Goal: Book appointment/travel/reservation

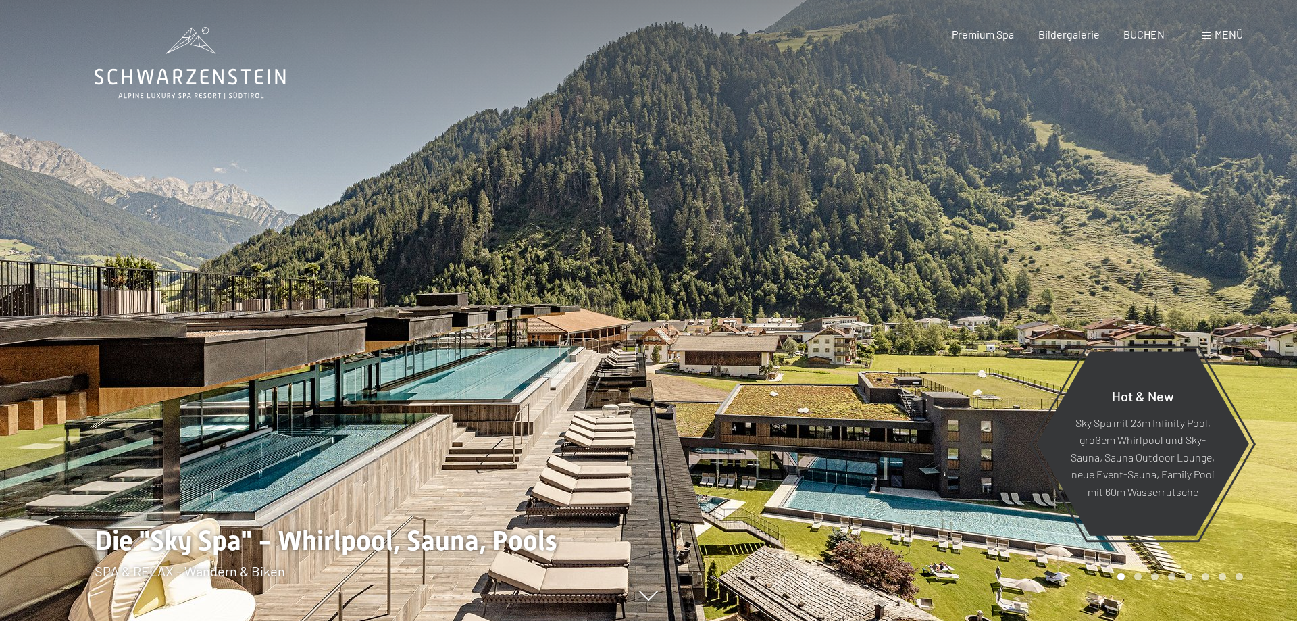
click at [1228, 34] on span "Menü" at bounding box center [1229, 34] width 28 height 13
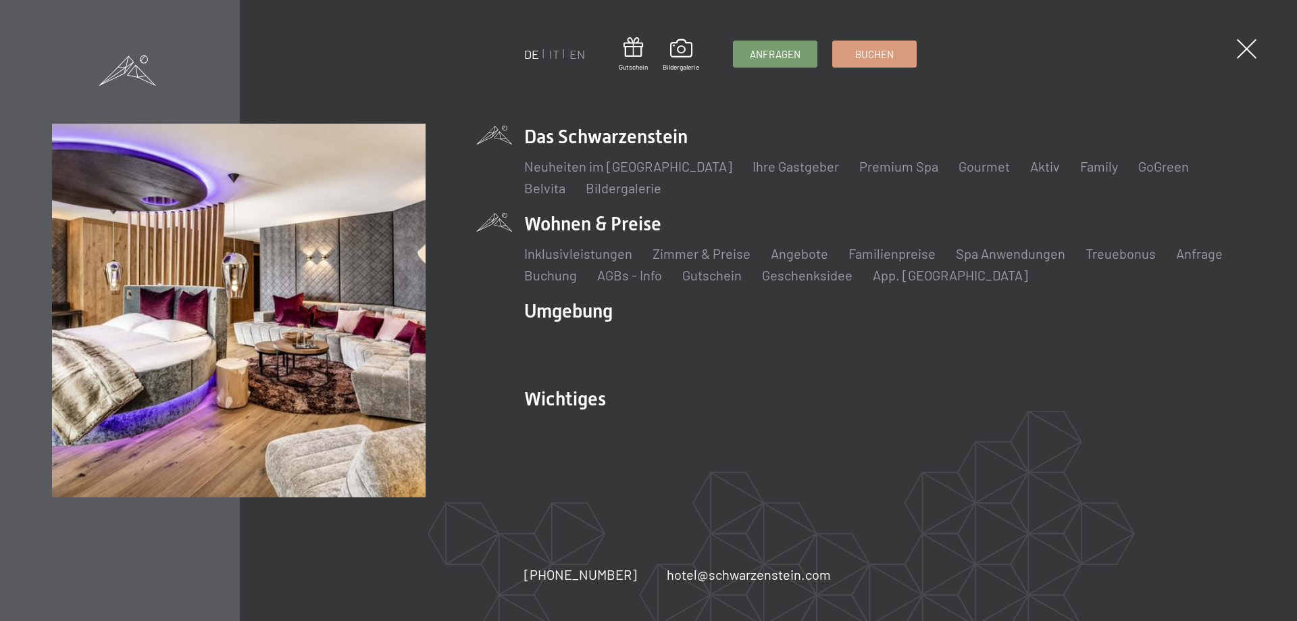
click at [790, 262] on li "Angebote Liste" at bounding box center [799, 253] width 57 height 19
click at [790, 259] on link "Angebote" at bounding box center [799, 253] width 57 height 16
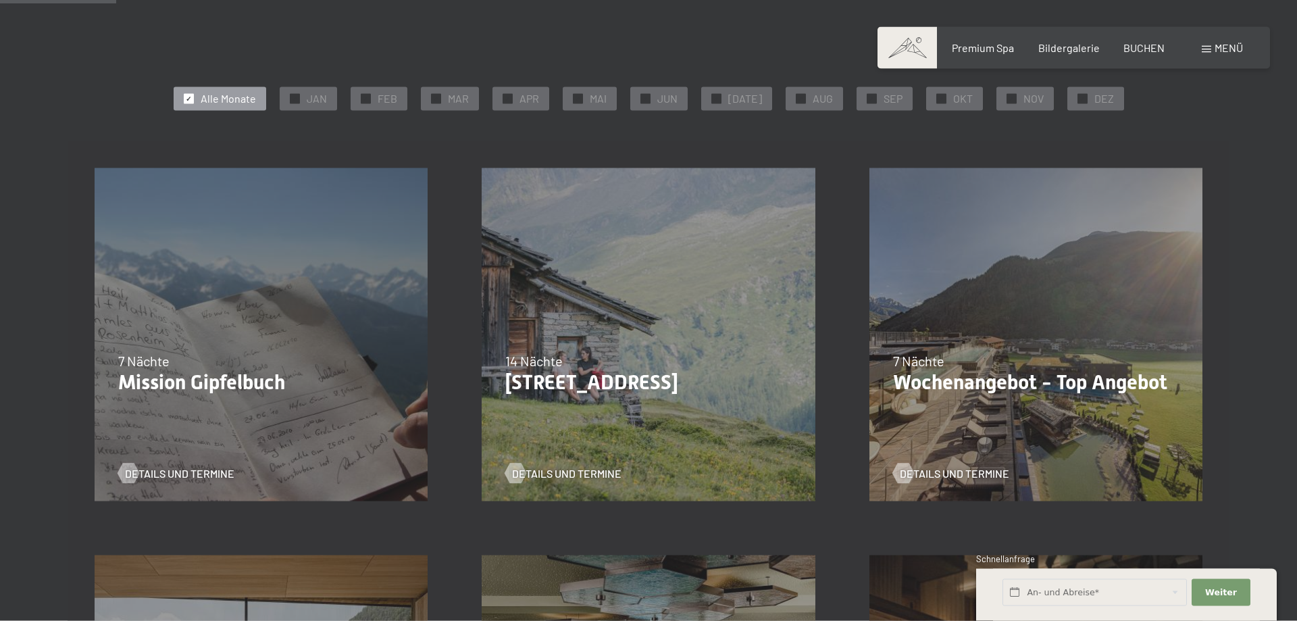
scroll to position [276, 0]
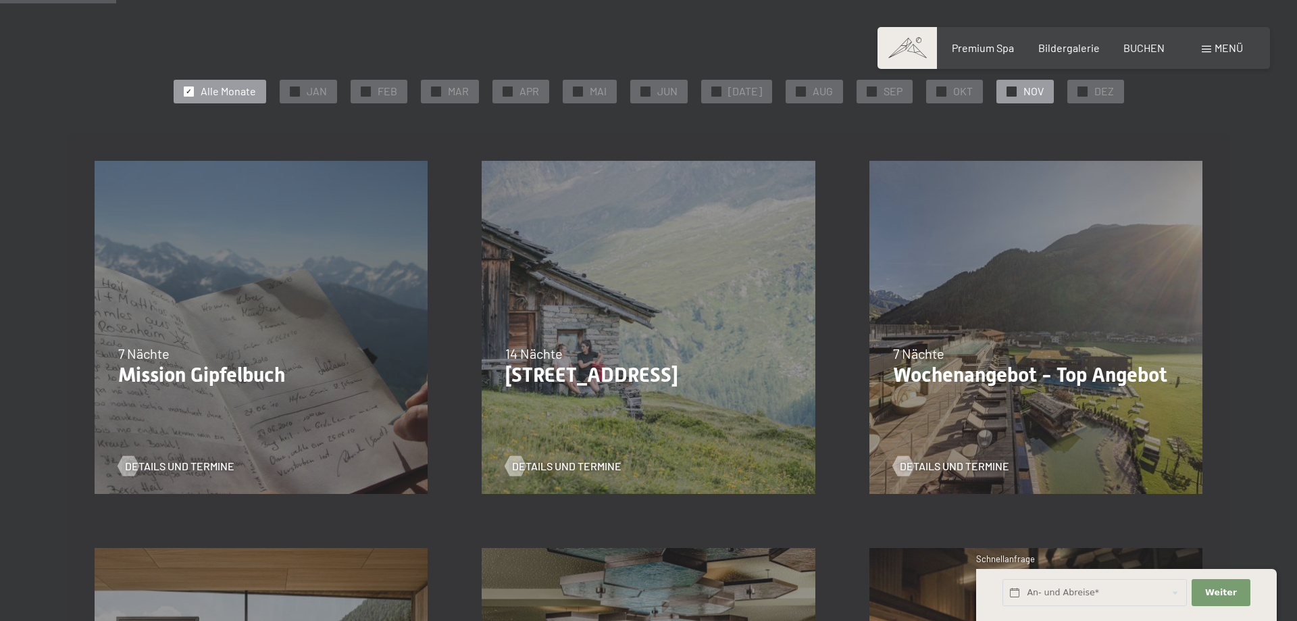
click at [1023, 88] on span "NOV" at bounding box center [1033, 91] width 20 height 15
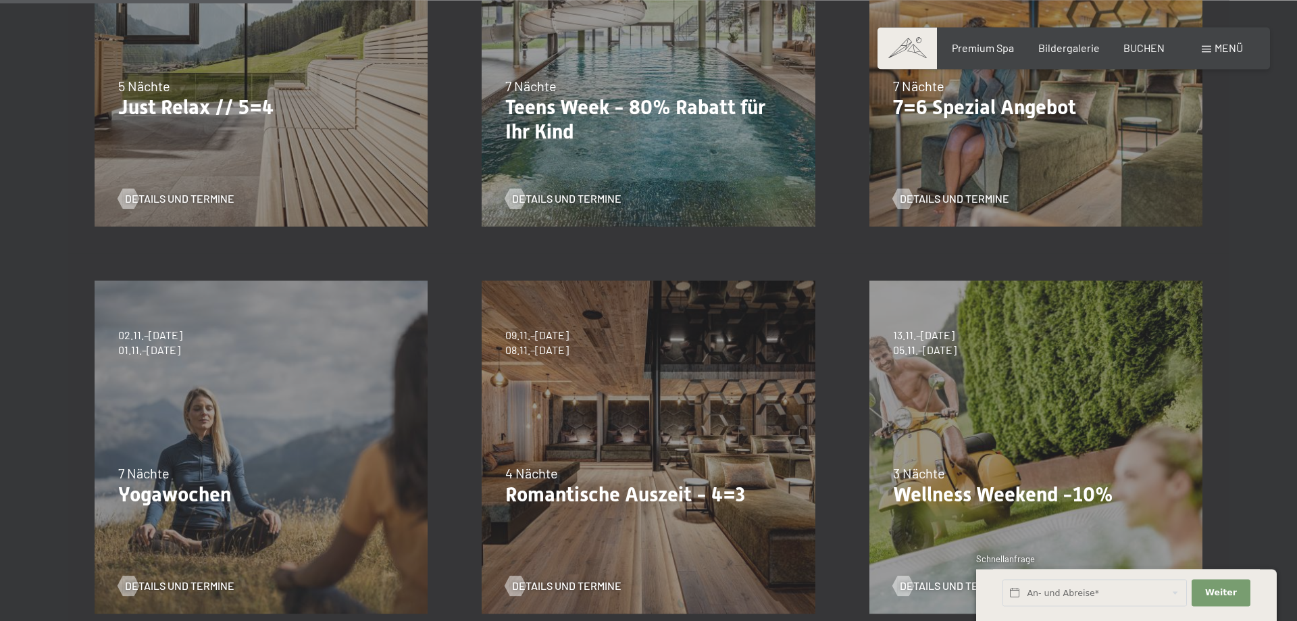
scroll to position [620, 0]
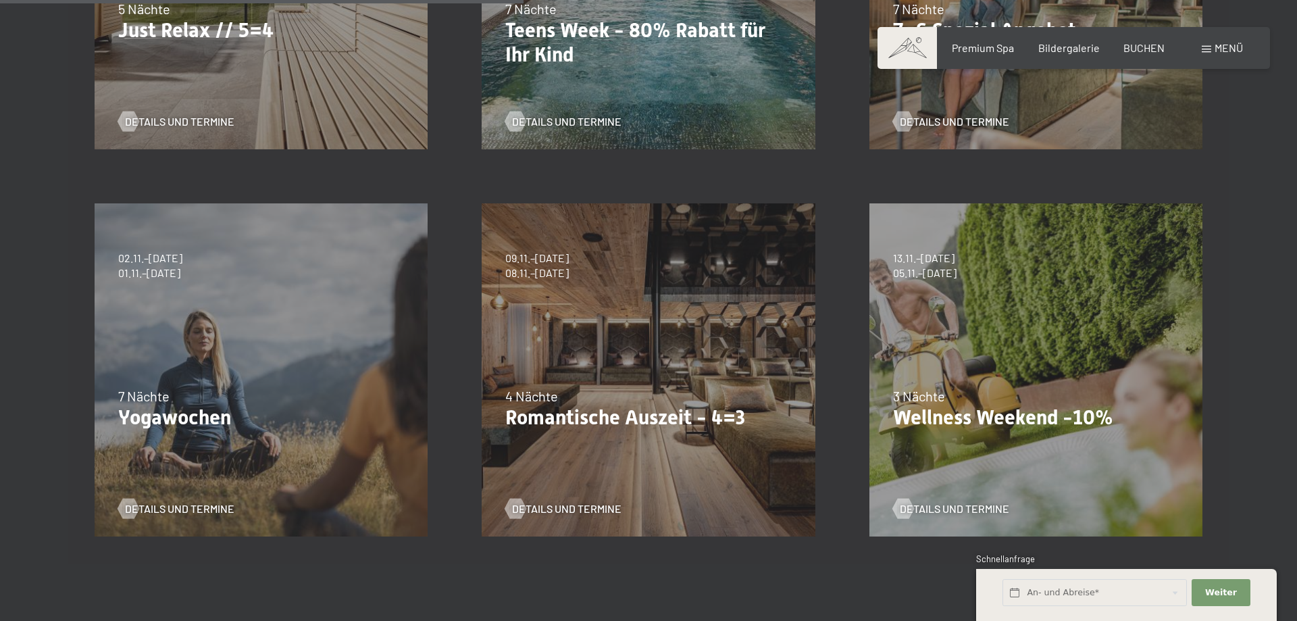
click at [615, 324] on div "09.11.–05.12.2025 08.12.–19.12.2025 11.01.–23.01.2026 08.03.–27.03.2026 29.03.–…" at bounding box center [648, 369] width 387 height 387
click at [584, 506] on span "Details und Termine" at bounding box center [580, 508] width 109 height 15
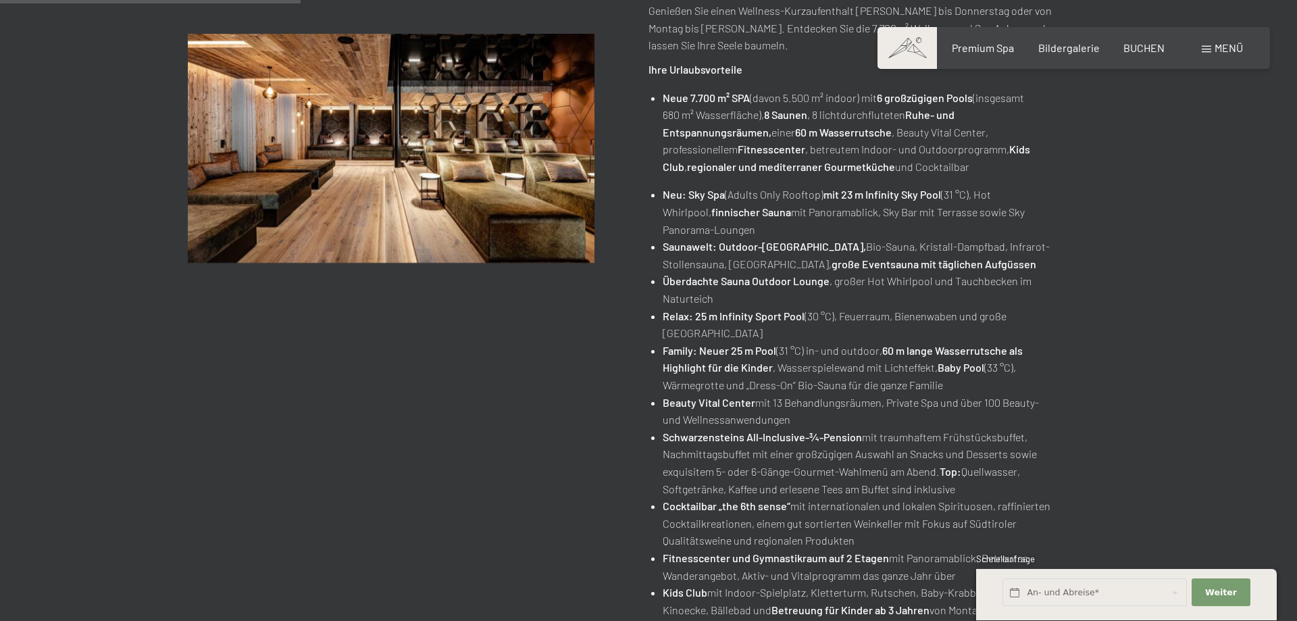
scroll to position [69, 0]
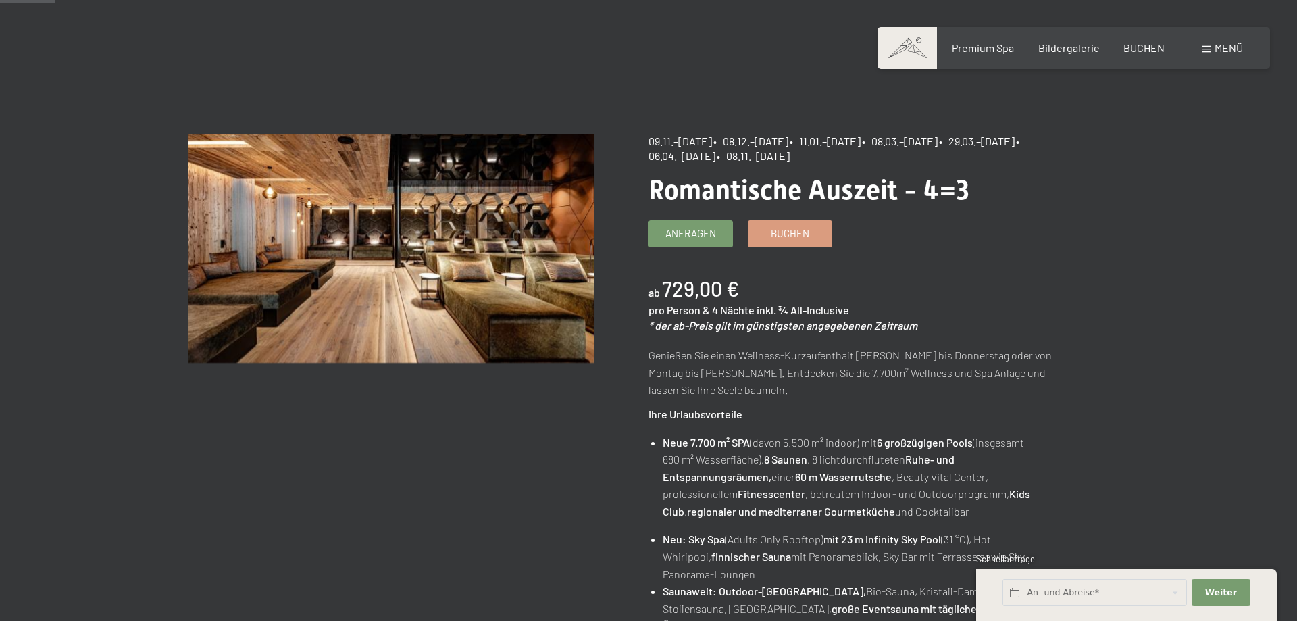
click at [874, 355] on p "Genießen Sie einen Wellness-Kurzaufenthalt von Sonntag bis Donnerstag oder von …" at bounding box center [851, 373] width 407 height 52
click at [677, 238] on span "Anfragen" at bounding box center [690, 231] width 51 height 14
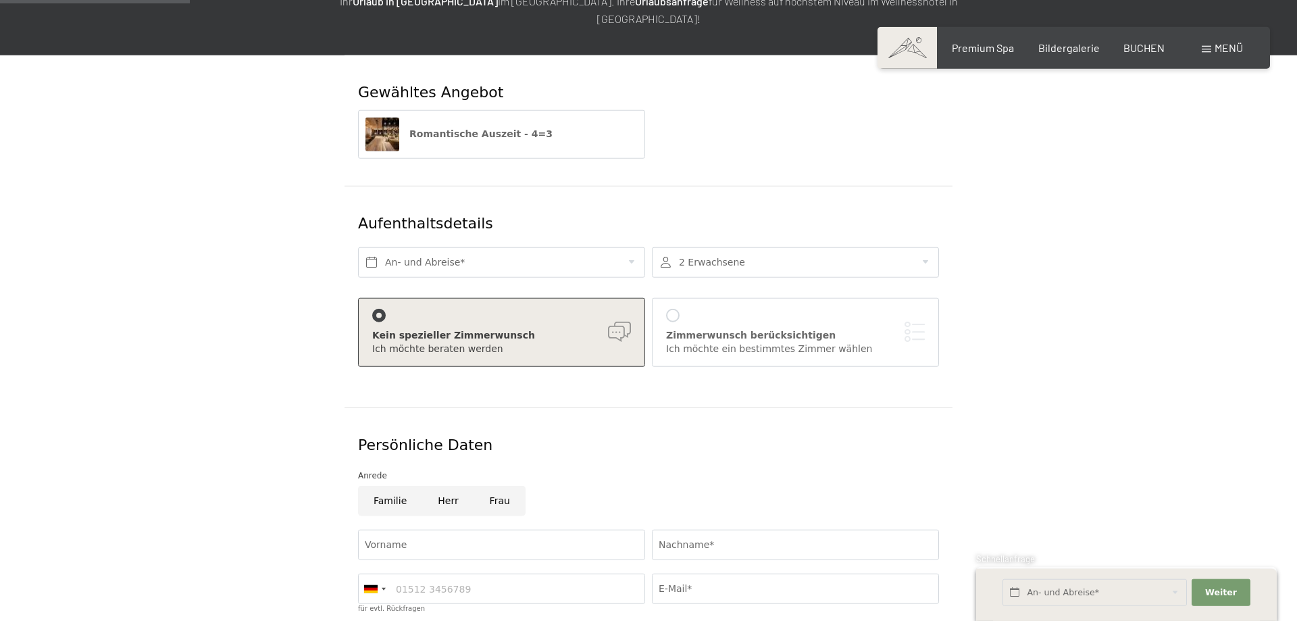
scroll to position [207, 0]
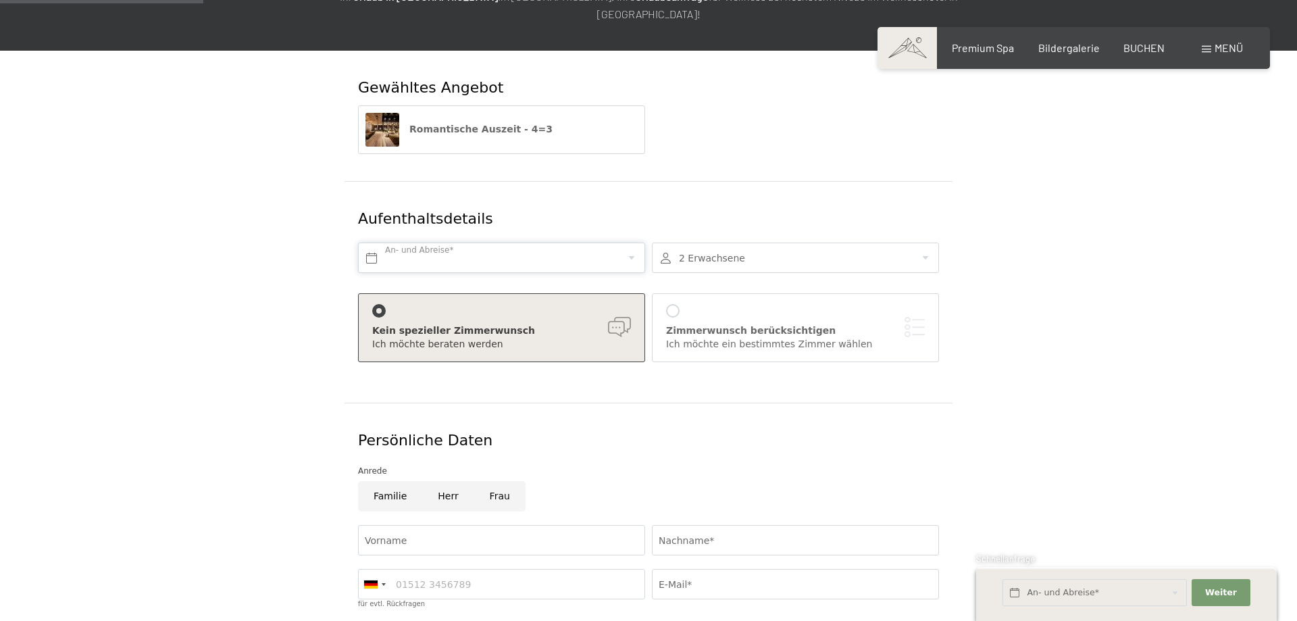
click at [503, 243] on input "text" at bounding box center [501, 258] width 287 height 30
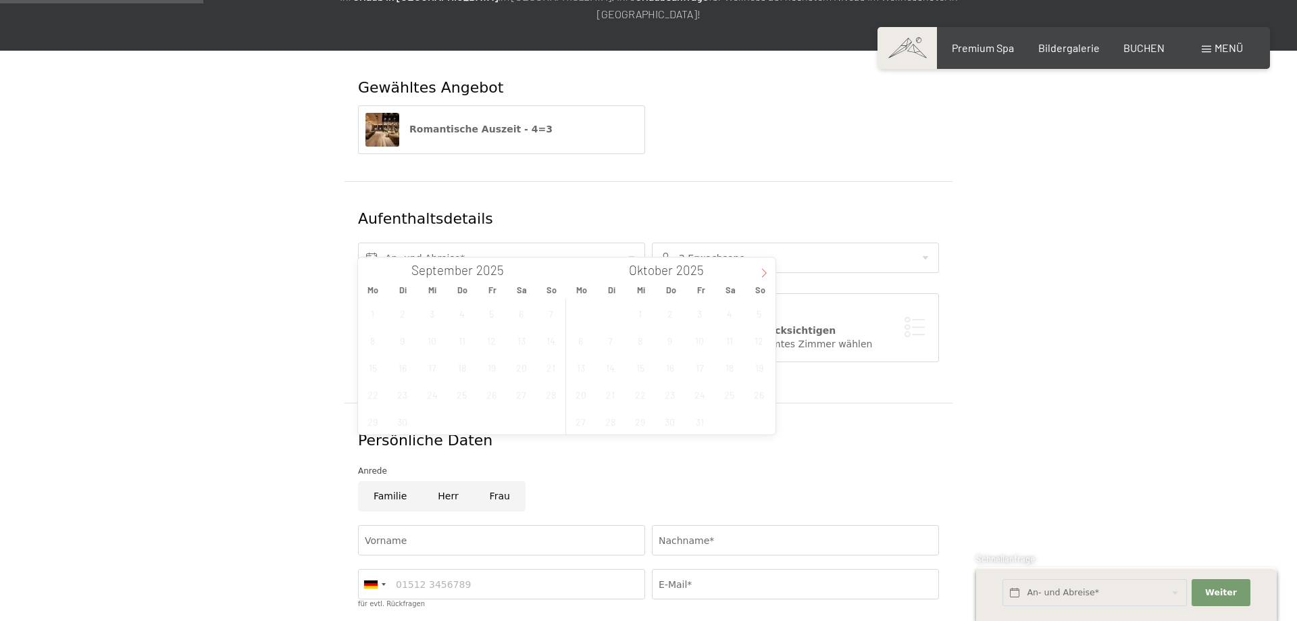
click at [759, 276] on icon at bounding box center [763, 272] width 9 height 9
click at [755, 397] on span "23" at bounding box center [759, 394] width 26 height 26
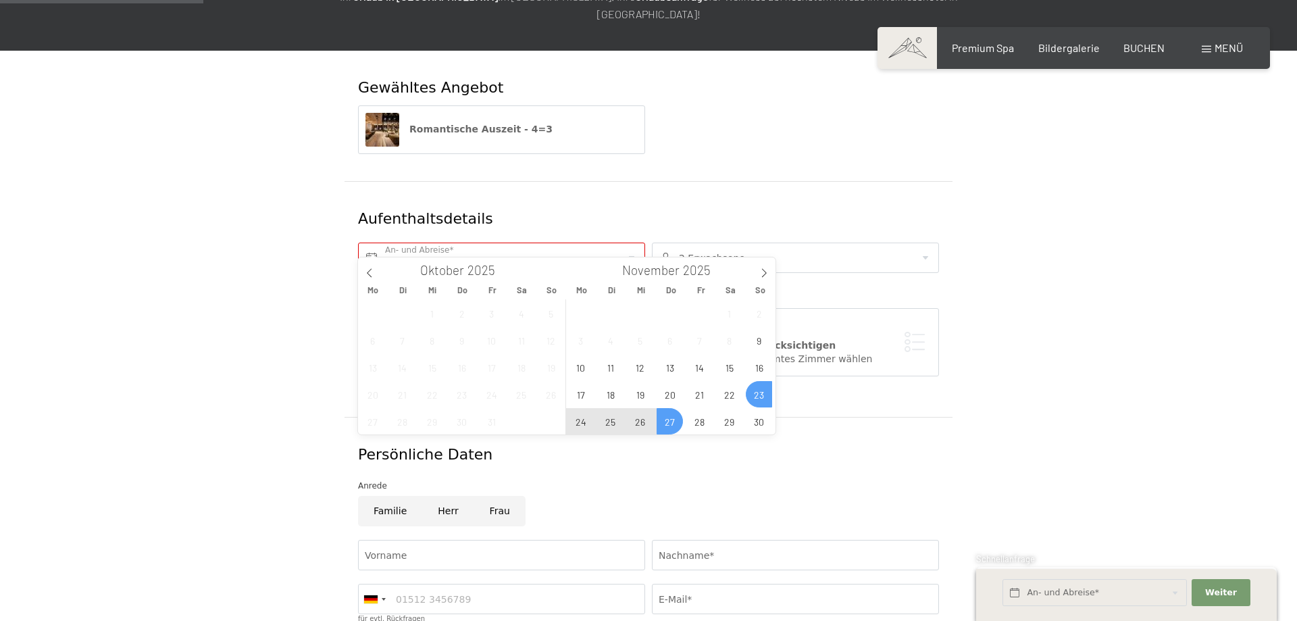
click at [670, 416] on span "27" at bounding box center [670, 421] width 26 height 26
type input "So. 23.11.2025 - Do. 27.11.2025"
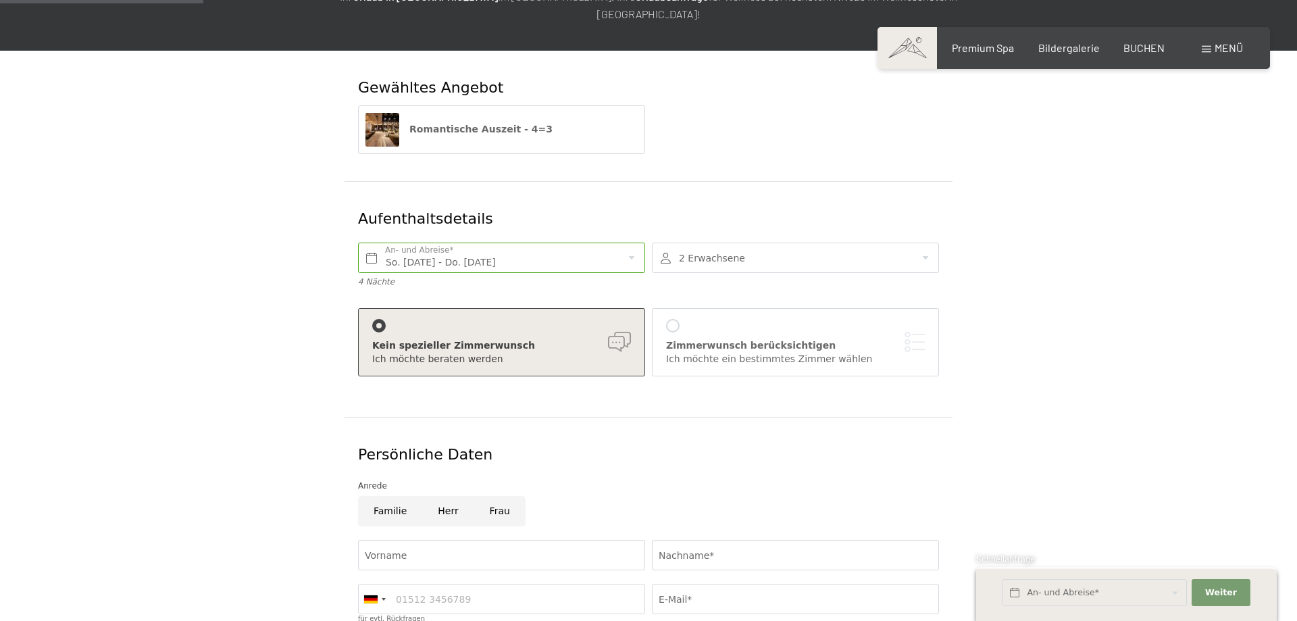
click at [741, 243] on div at bounding box center [795, 258] width 287 height 30
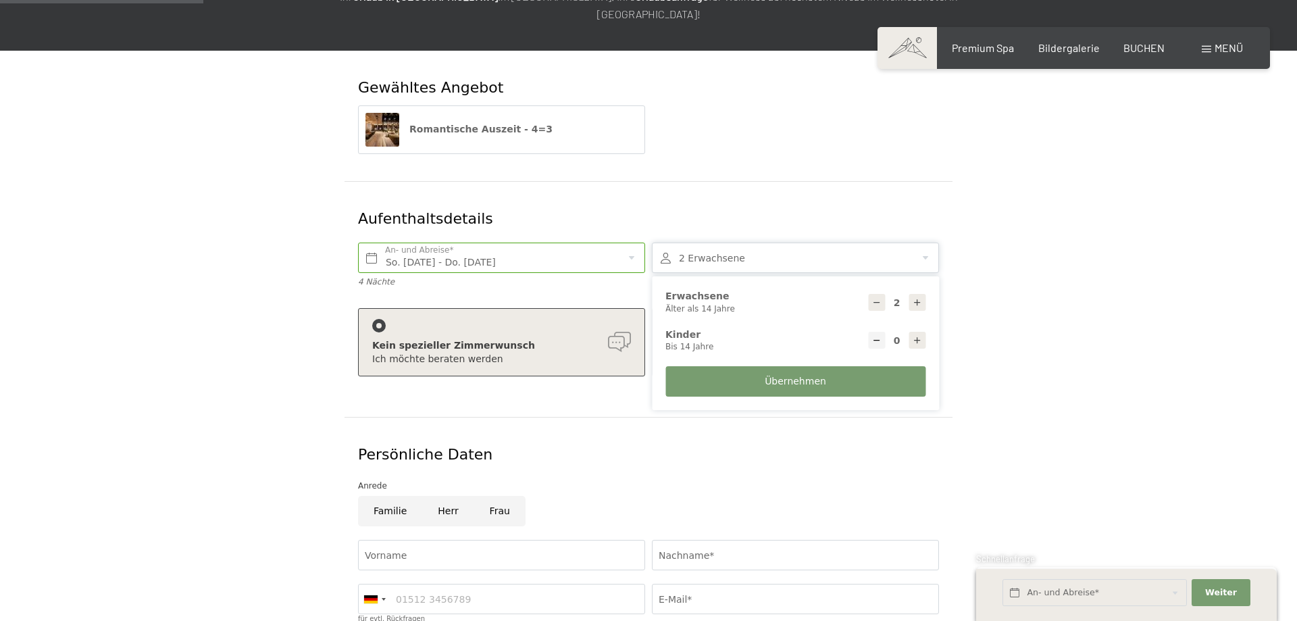
click at [909, 332] on div at bounding box center [917, 340] width 17 height 17
type input "1"
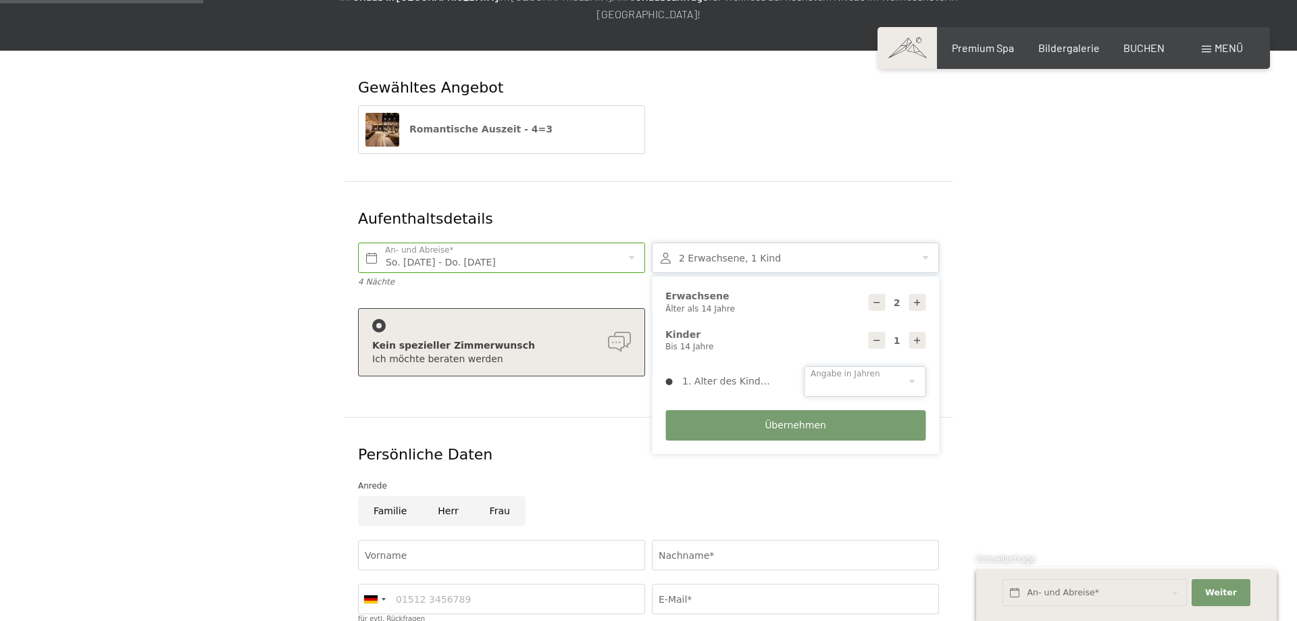
click at [804, 366] on select "0 1 2 3 4 5 6 7 8 9 10 11 12 13 14" at bounding box center [865, 381] width 122 height 30
select select "2"
click option "2" at bounding box center [0, 0] width 0 height 0
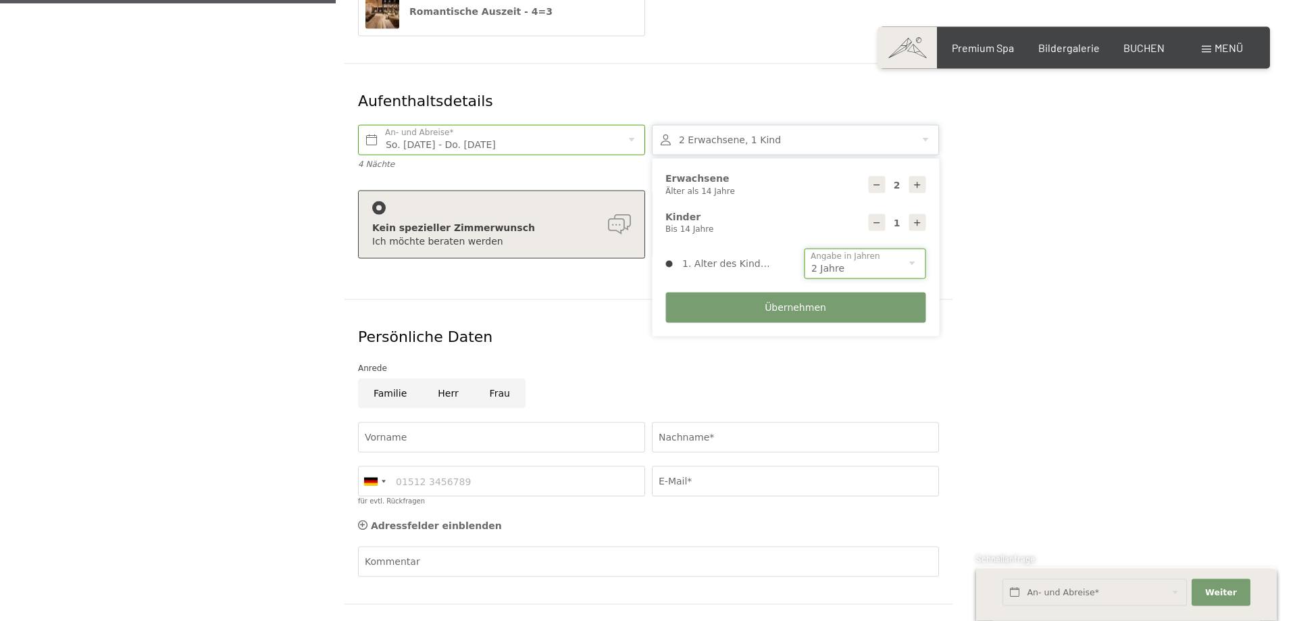
scroll to position [345, 0]
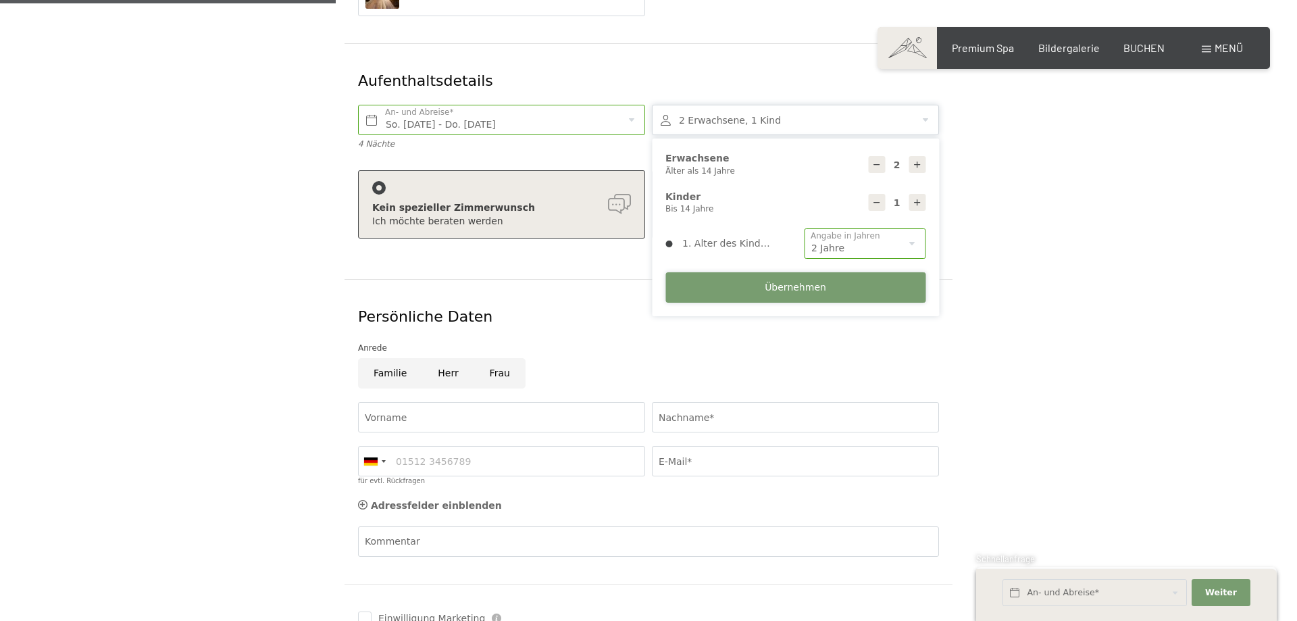
click at [710, 272] on button "Übernehmen" at bounding box center [795, 287] width 260 height 30
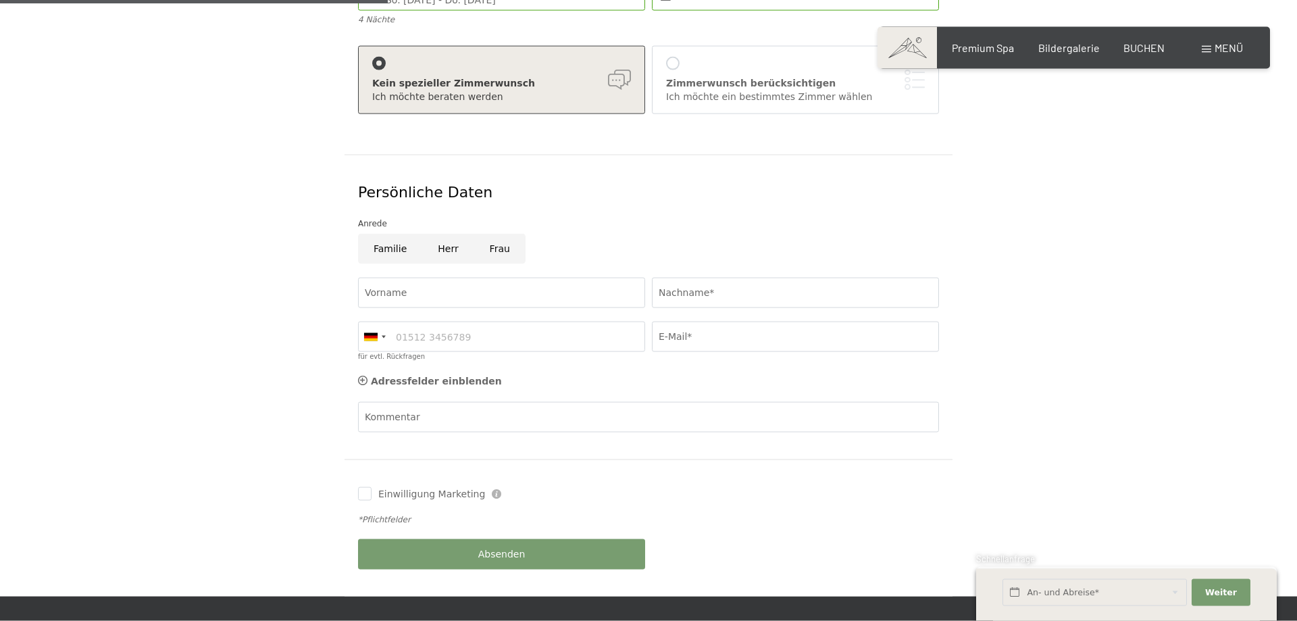
scroll to position [482, 0]
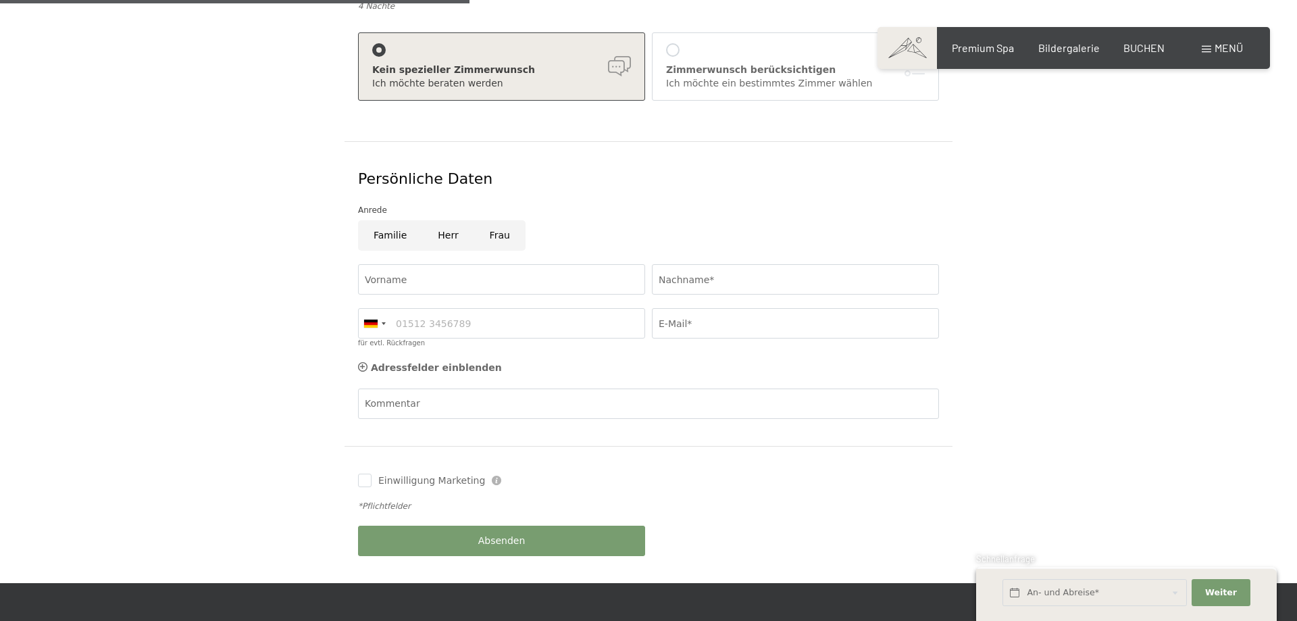
click at [498, 220] on input "Frau" at bounding box center [499, 235] width 51 height 30
radio input "true"
click at [481, 264] on input "Vorname" at bounding box center [501, 279] width 287 height 30
type input "Maria"
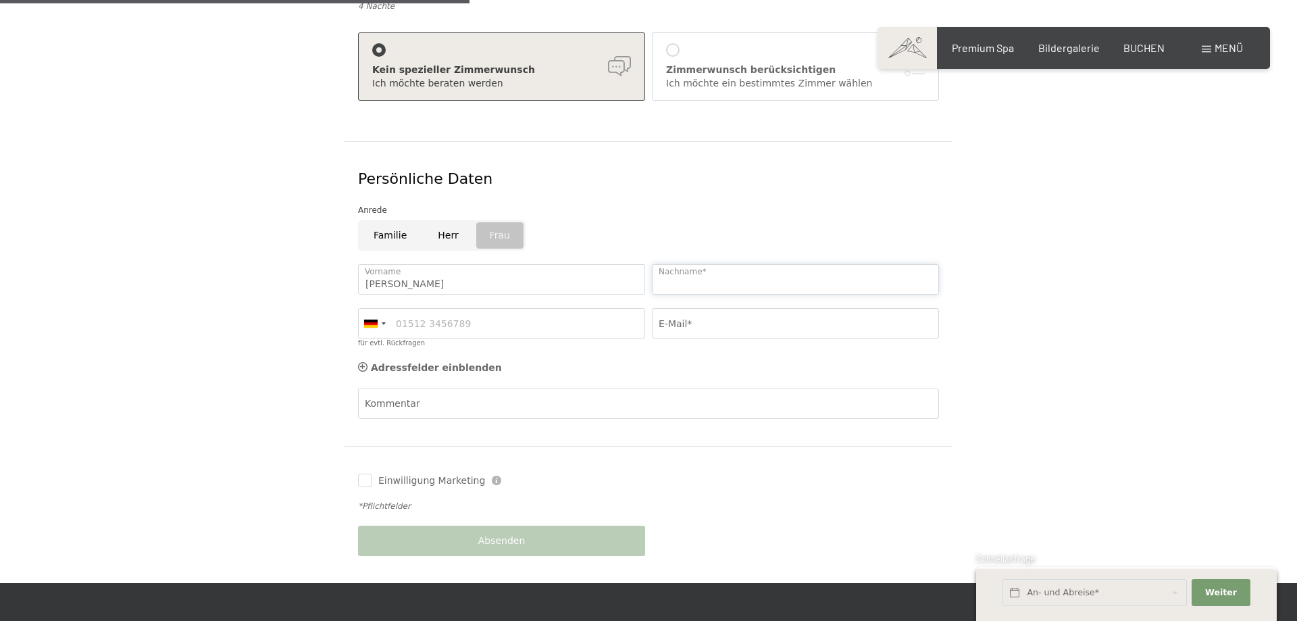
click at [692, 271] on input "Nachname*" at bounding box center [795, 279] width 287 height 30
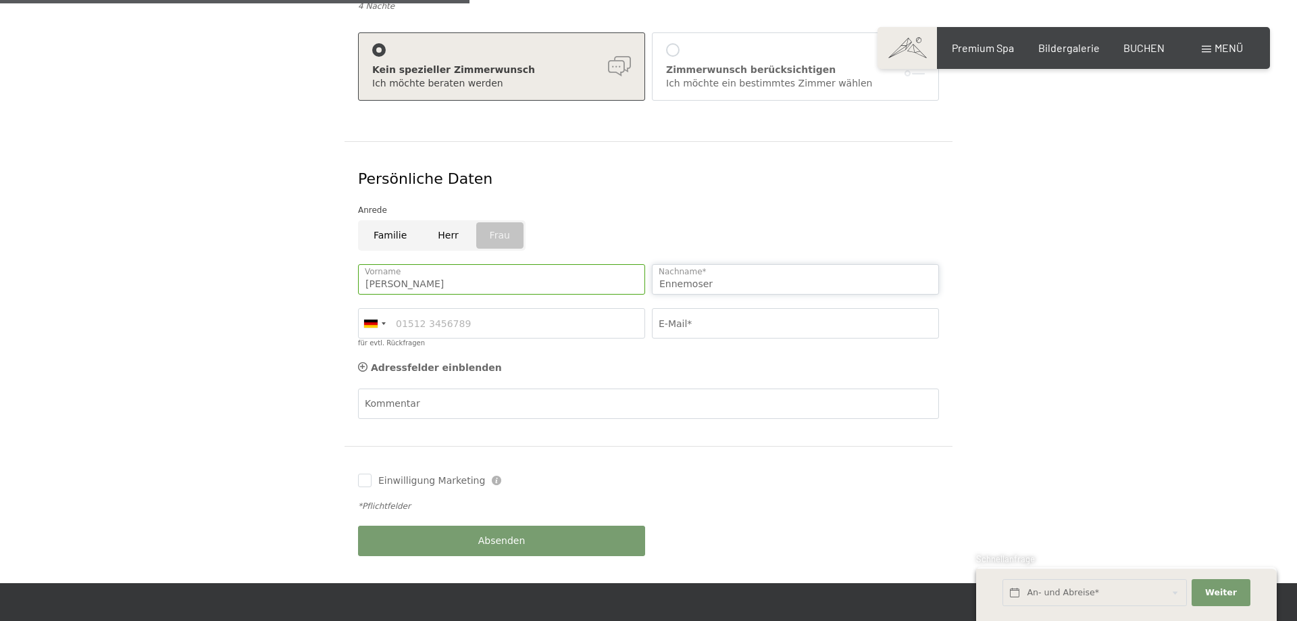
type input "Ennemoser"
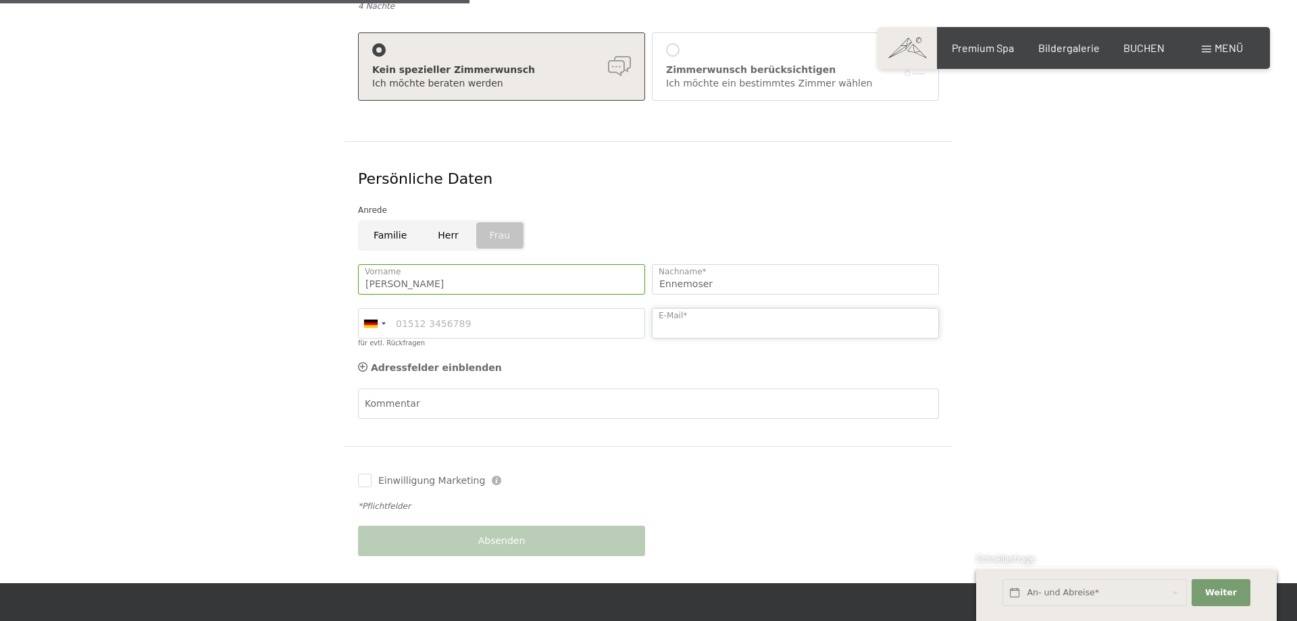
click at [703, 308] on input "E-Mail*" at bounding box center [795, 323] width 287 height 30
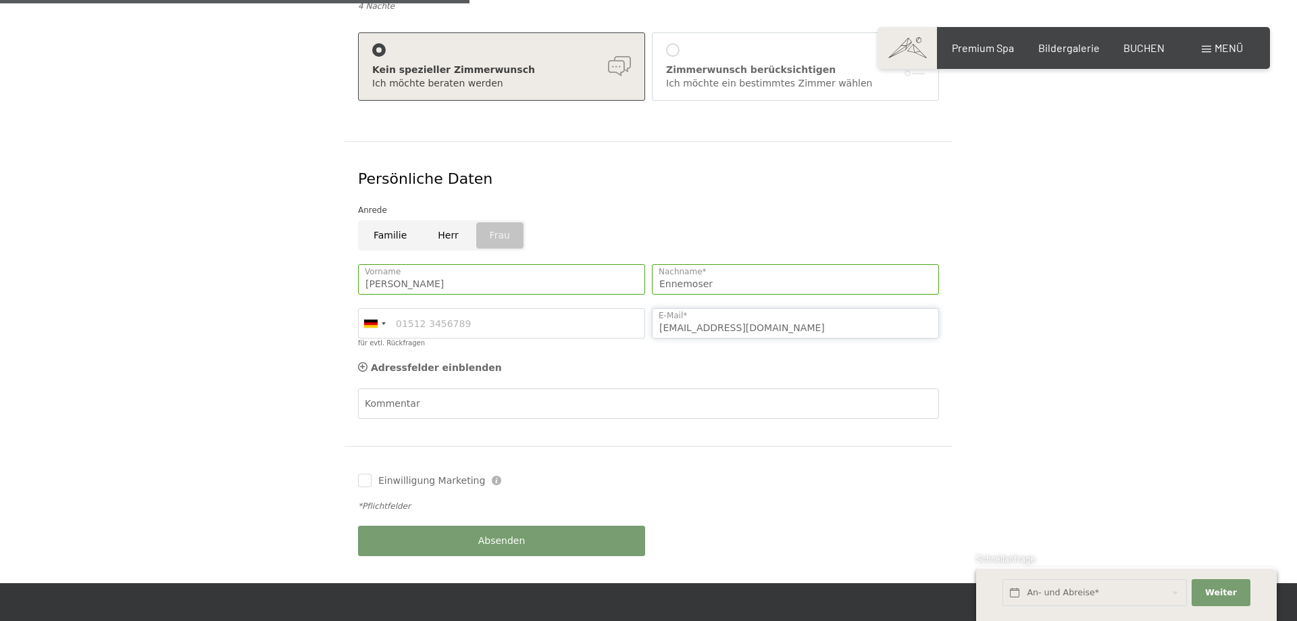
type input "ennemosermaria@outlook.de"
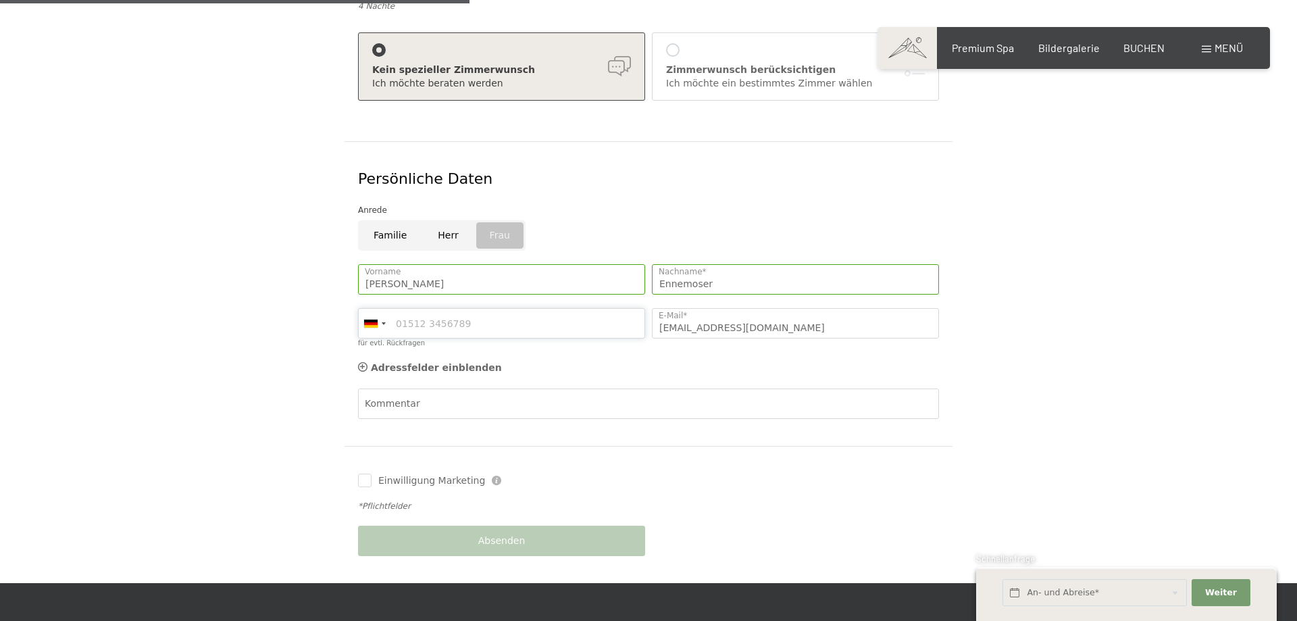
click at [556, 308] on input "für evtl. Rückfragen" at bounding box center [501, 323] width 287 height 30
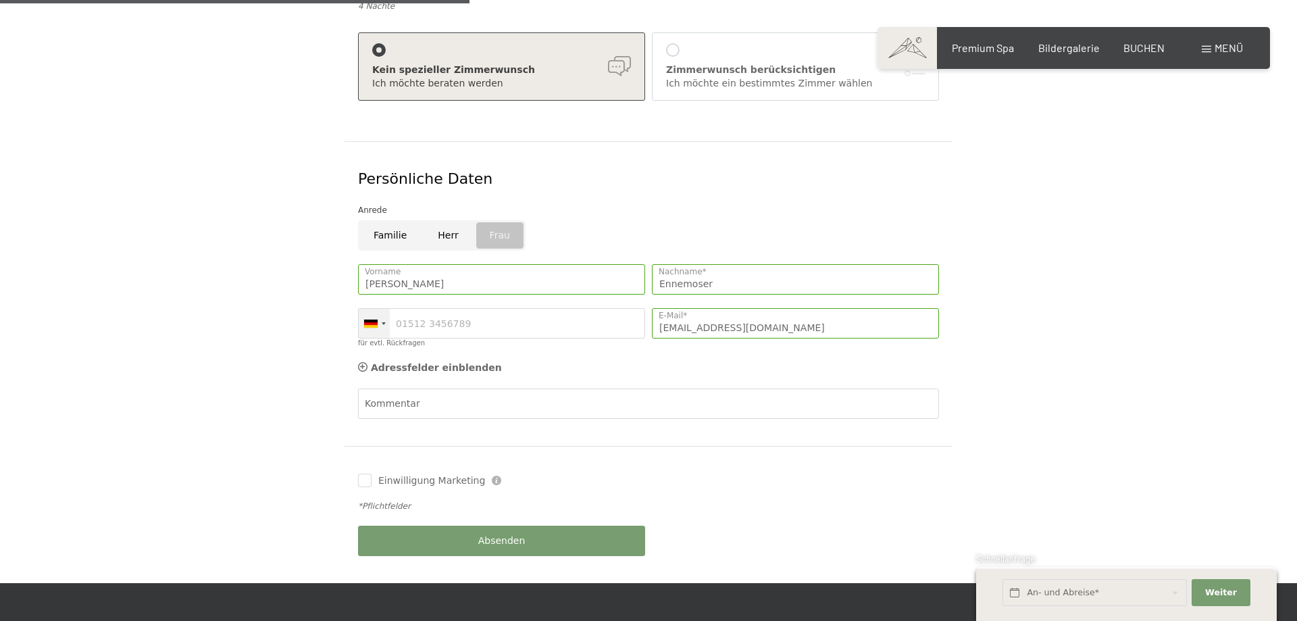
click at [367, 309] on div at bounding box center [374, 323] width 31 height 29
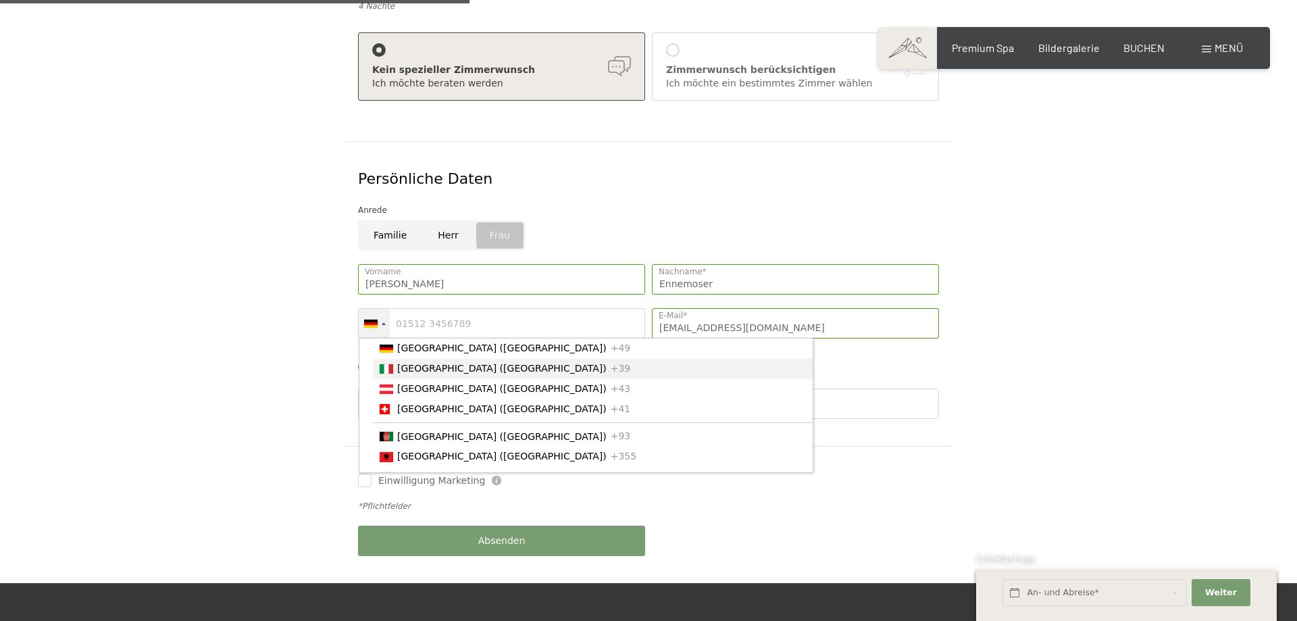
click at [405, 363] on span "[GEOGRAPHIC_DATA] ([GEOGRAPHIC_DATA])" at bounding box center [501, 368] width 209 height 11
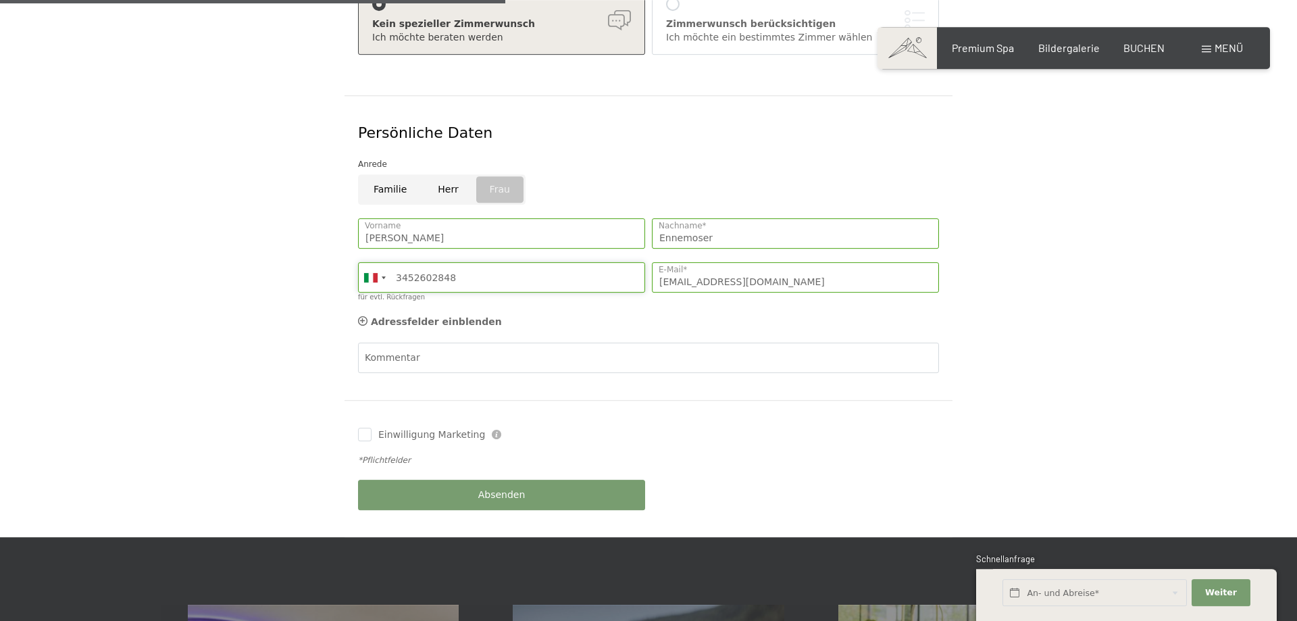
scroll to position [620, 0]
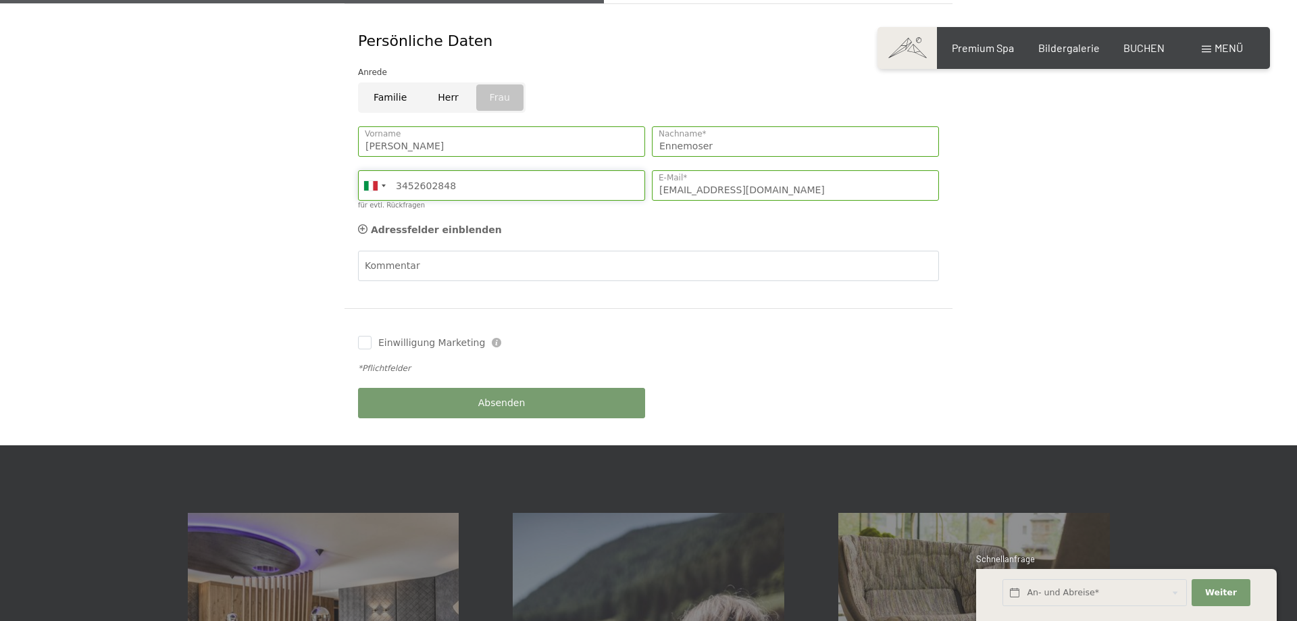
type input "3452602848"
click at [410, 336] on span "Einwilligung Marketing" at bounding box center [431, 343] width 107 height 14
click at [372, 336] on input "Einwilligung Marketing" at bounding box center [365, 343] width 14 height 14
click at [363, 336] on input "Einwilligung Marketing" at bounding box center [365, 343] width 14 height 14
checkbox input "true"
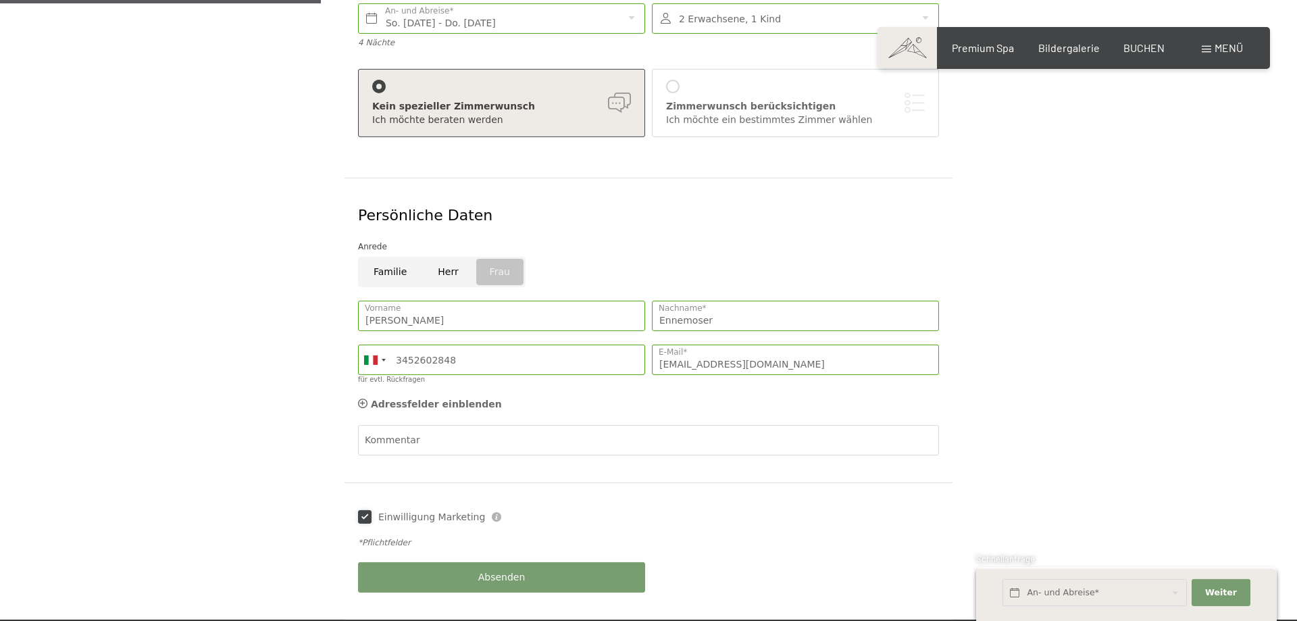
scroll to position [345, 0]
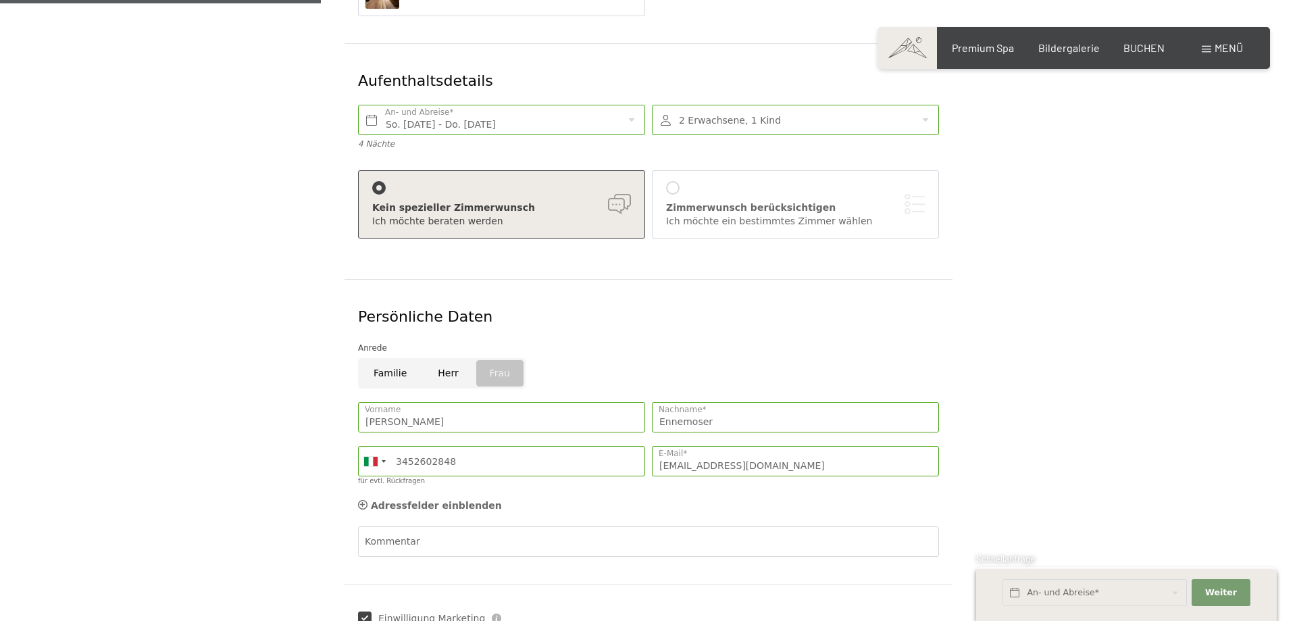
click at [619, 183] on div "Kein spezieller Zimmerwunsch Ich möchte beraten werden" at bounding box center [501, 204] width 259 height 47
click at [375, 181] on div at bounding box center [379, 188] width 14 height 14
click at [685, 181] on div "Zimmerwunsch berücksichtigen Ich möchte ein bestimmtes Zimmer wählen" at bounding box center [795, 204] width 259 height 47
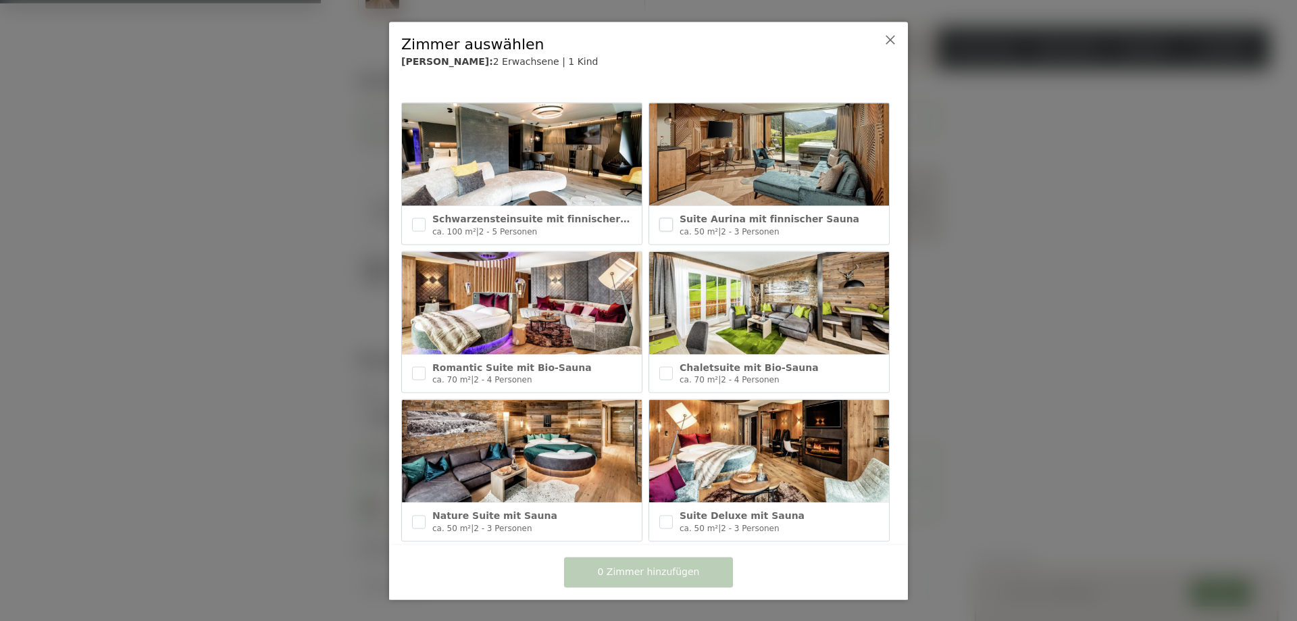
click at [669, 222] on input "checkbox" at bounding box center [666, 225] width 14 height 14
checkbox input "true"
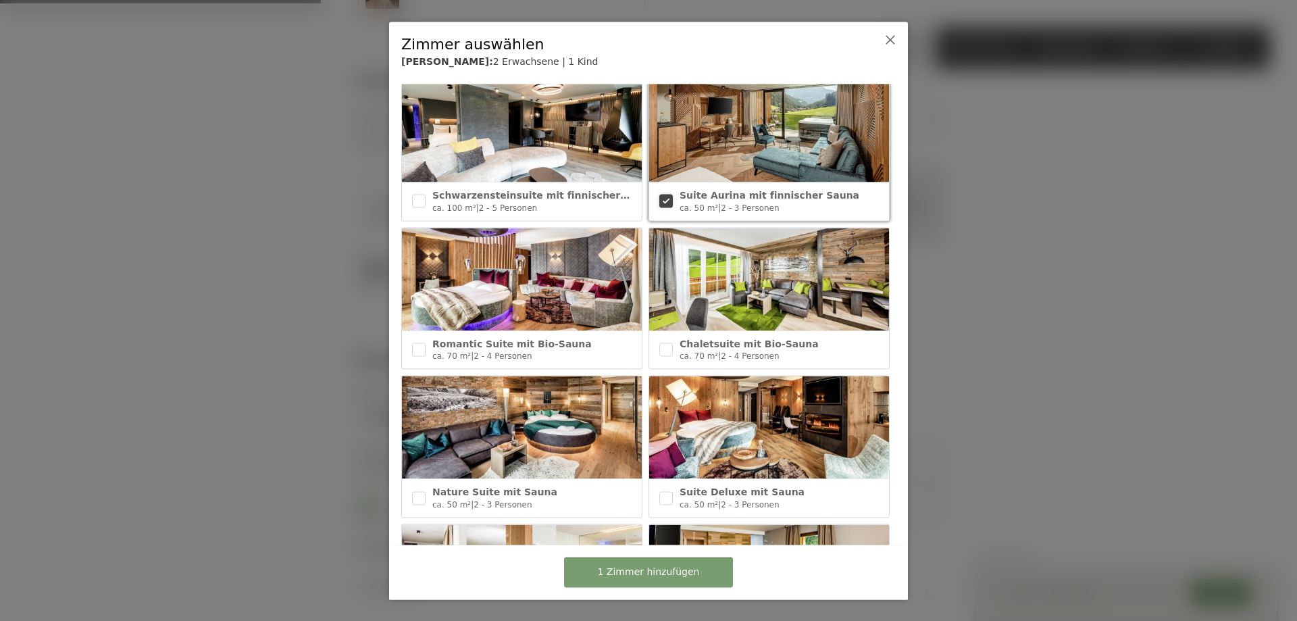
scroll to position [0, 0]
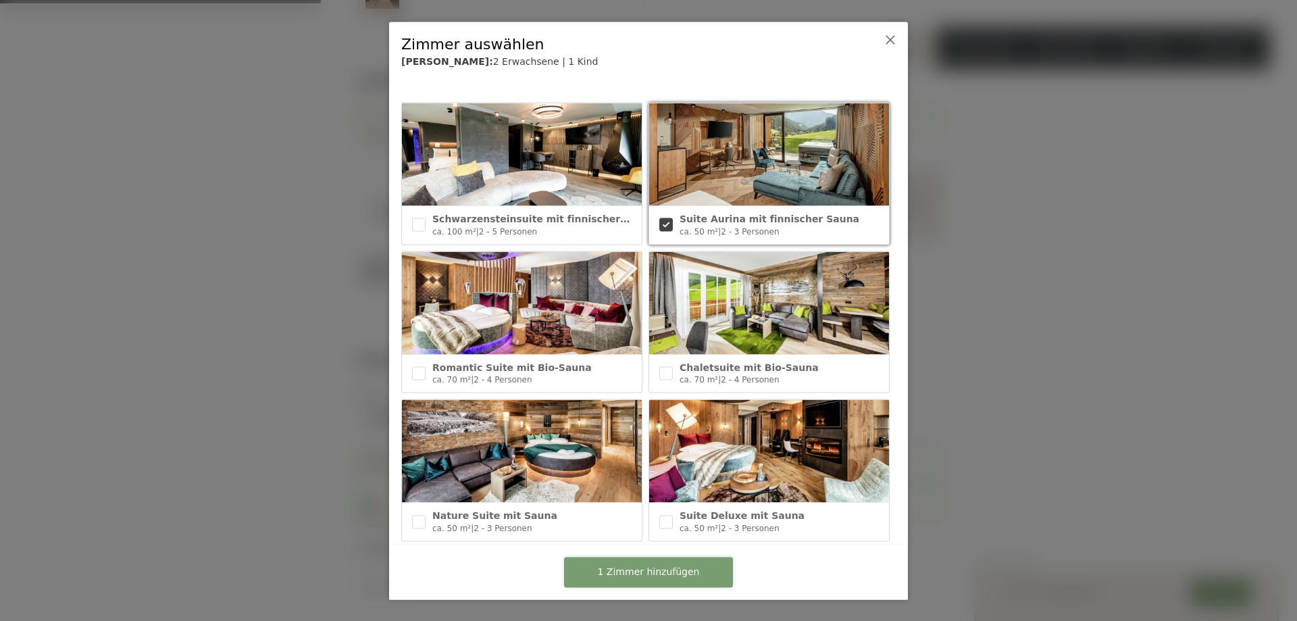
click at [678, 565] on button "1 Zimmer hinzufügen" at bounding box center [648, 572] width 169 height 30
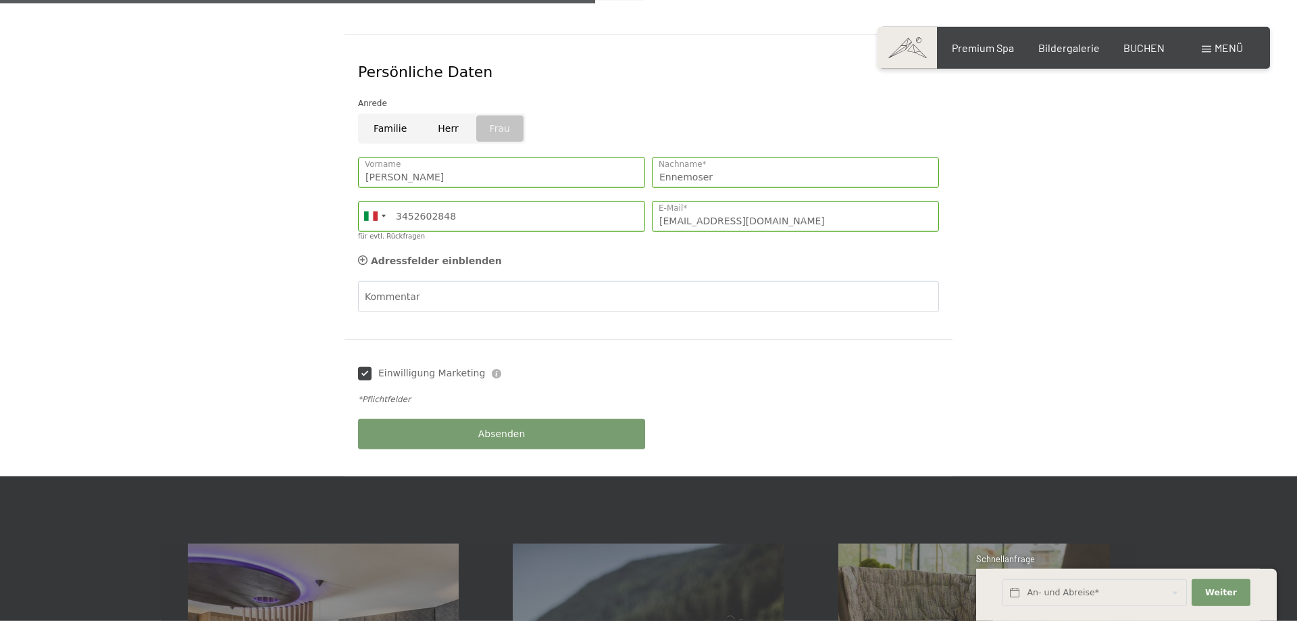
scroll to position [827, 0]
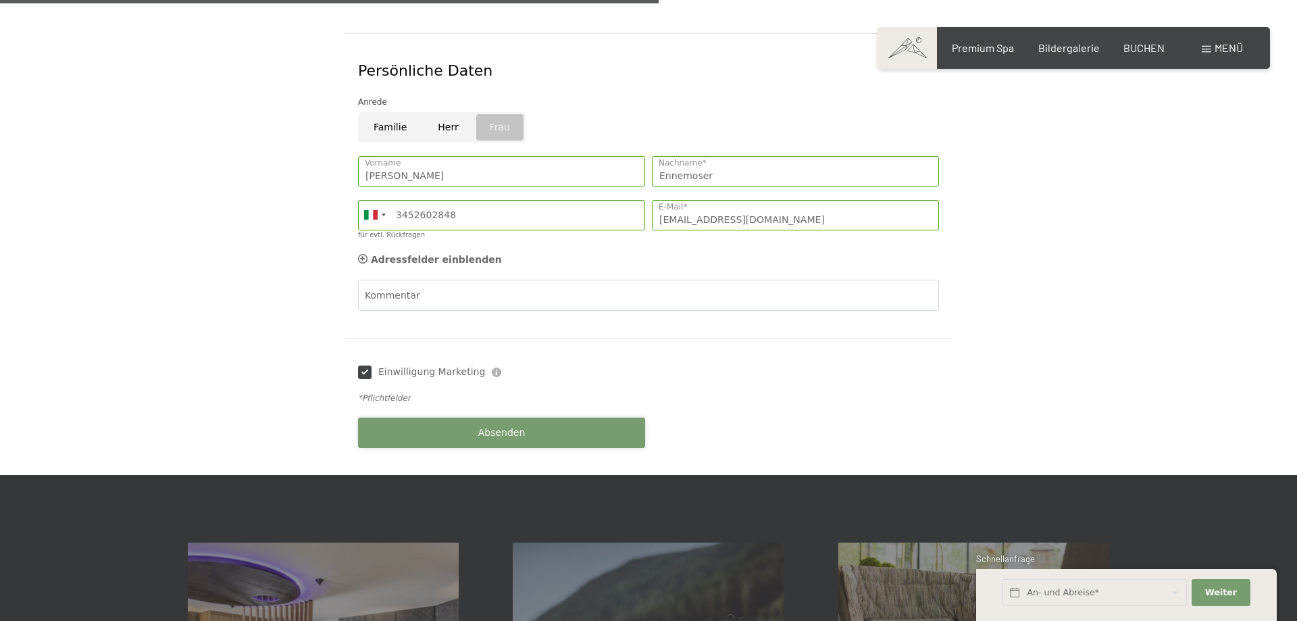
click at [510, 424] on button "Absenden" at bounding box center [501, 432] width 287 height 30
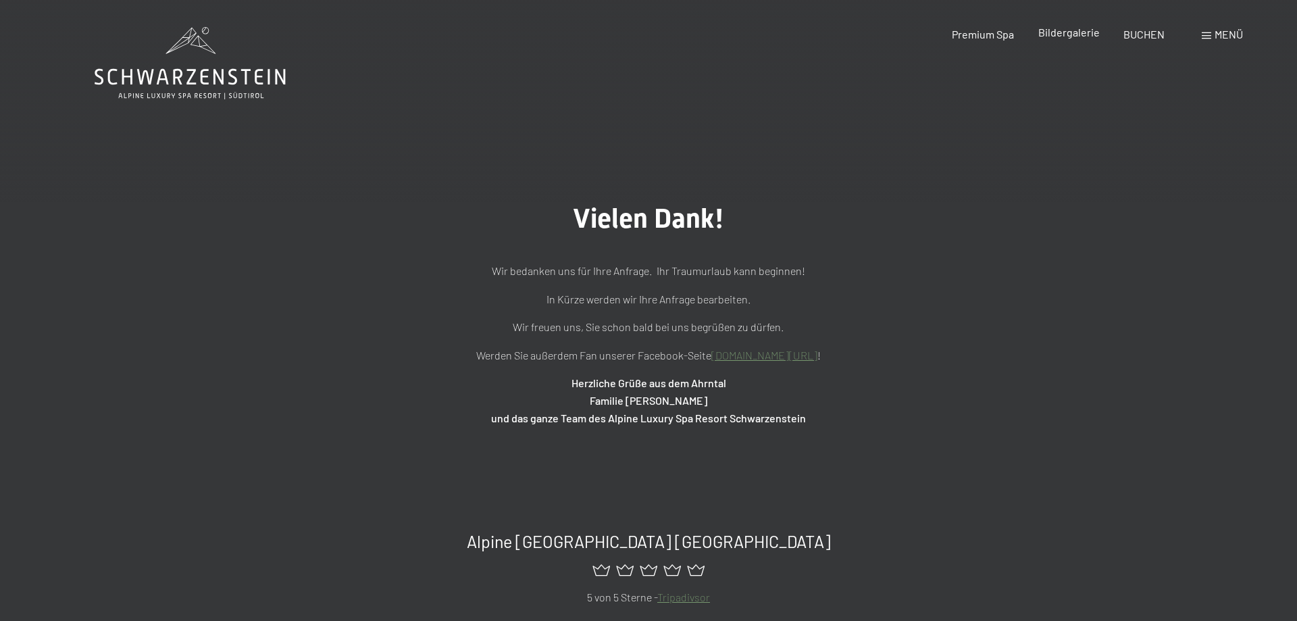
click at [1091, 35] on span "Bildergalerie" at bounding box center [1068, 32] width 61 height 13
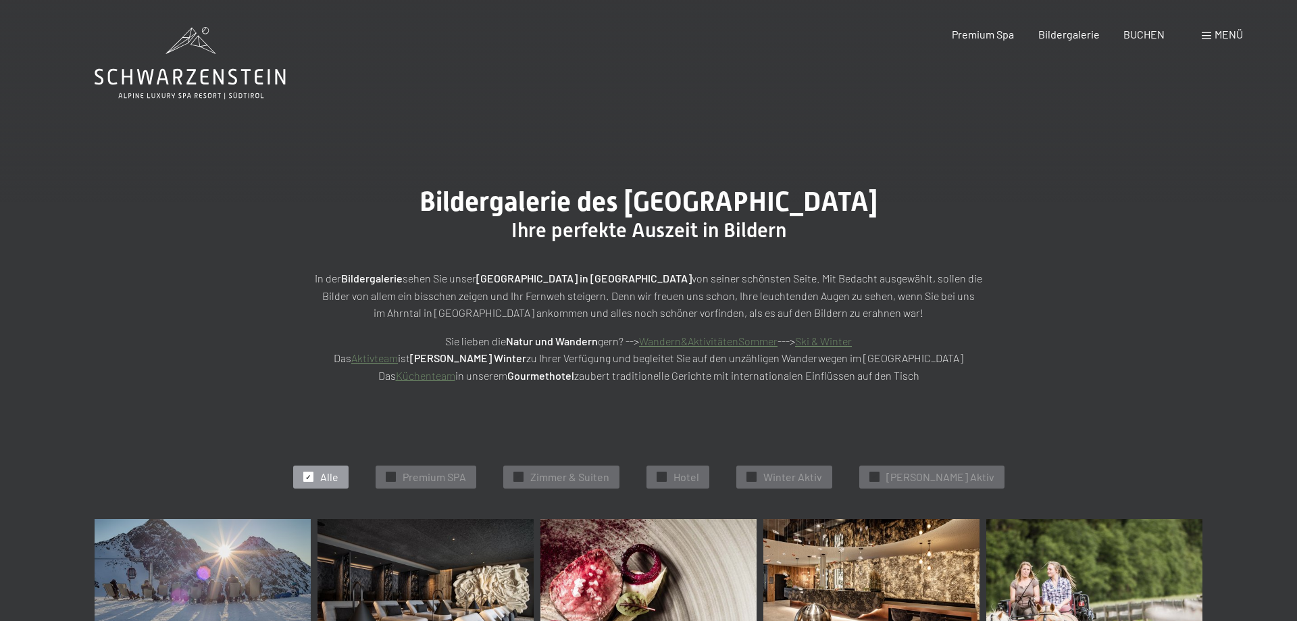
click at [1215, 37] on span "Menü" at bounding box center [1229, 34] width 28 height 13
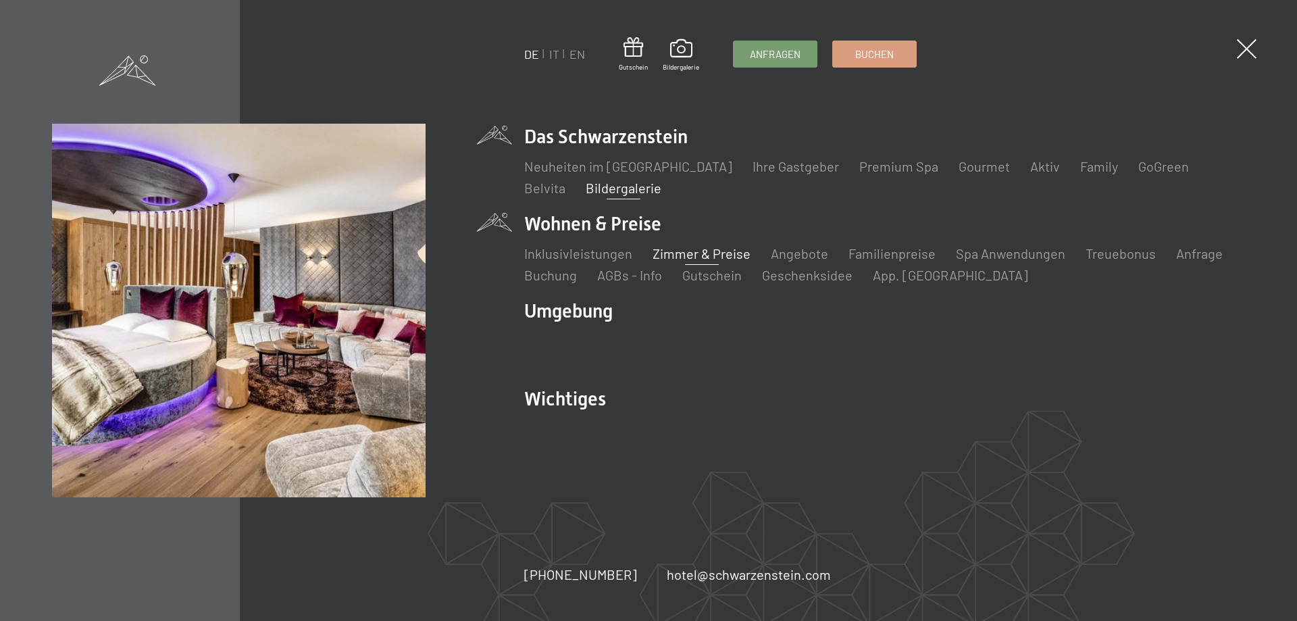
click at [688, 255] on link "Zimmer & Preise" at bounding box center [702, 253] width 98 height 16
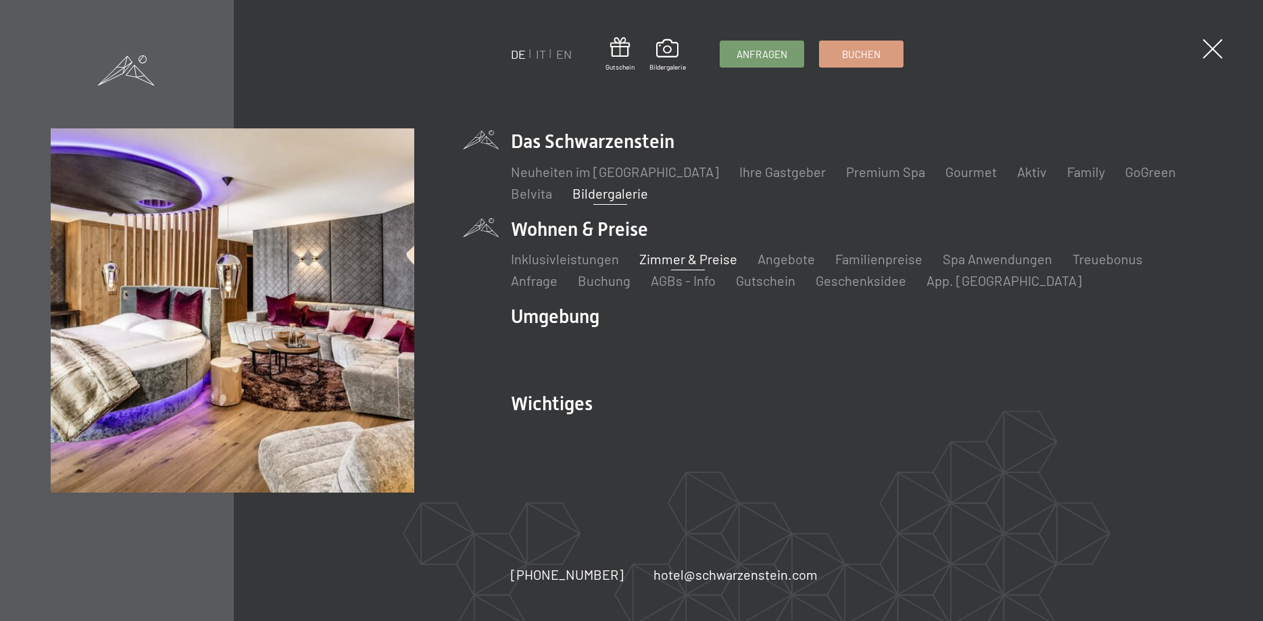
click at [678, 259] on link "Zimmer & Preise" at bounding box center [688, 259] width 98 height 16
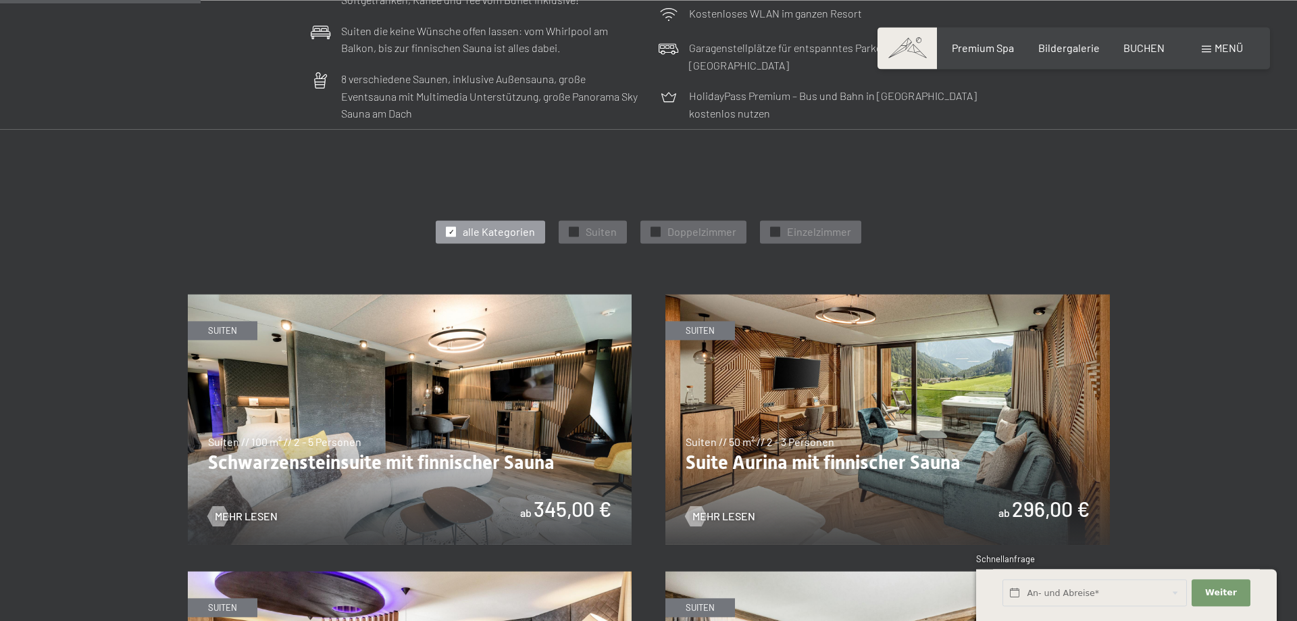
scroll to position [689, 0]
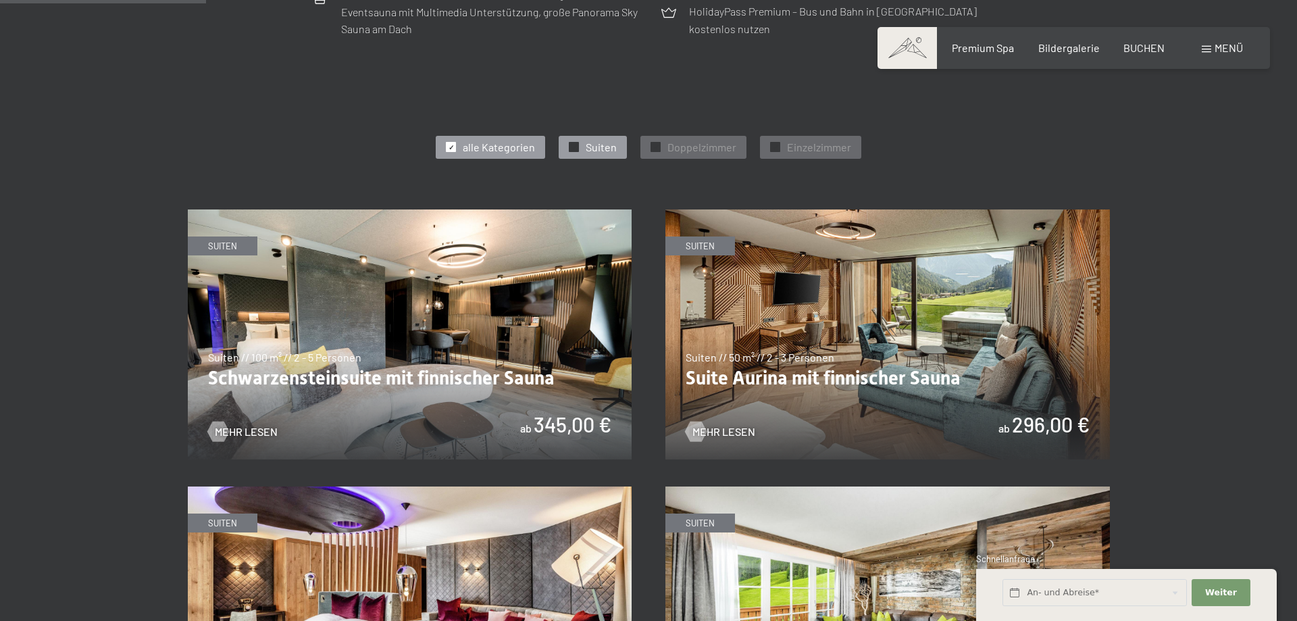
click at [588, 145] on span "Suiten" at bounding box center [601, 147] width 31 height 15
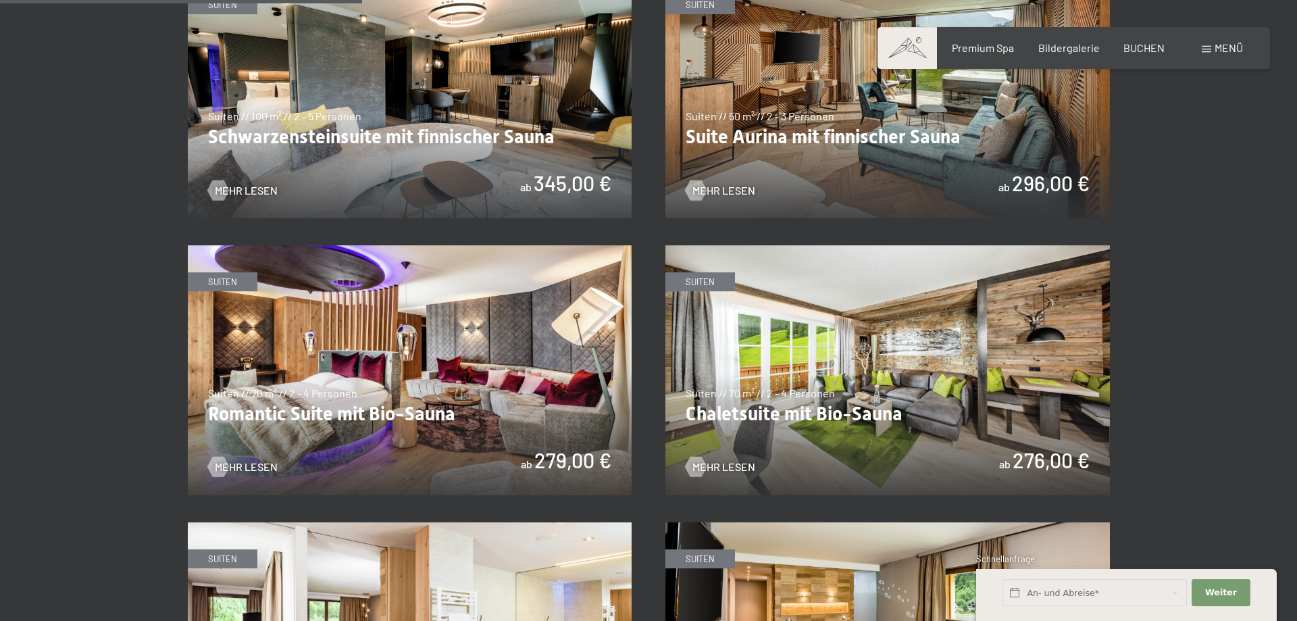
scroll to position [896, 0]
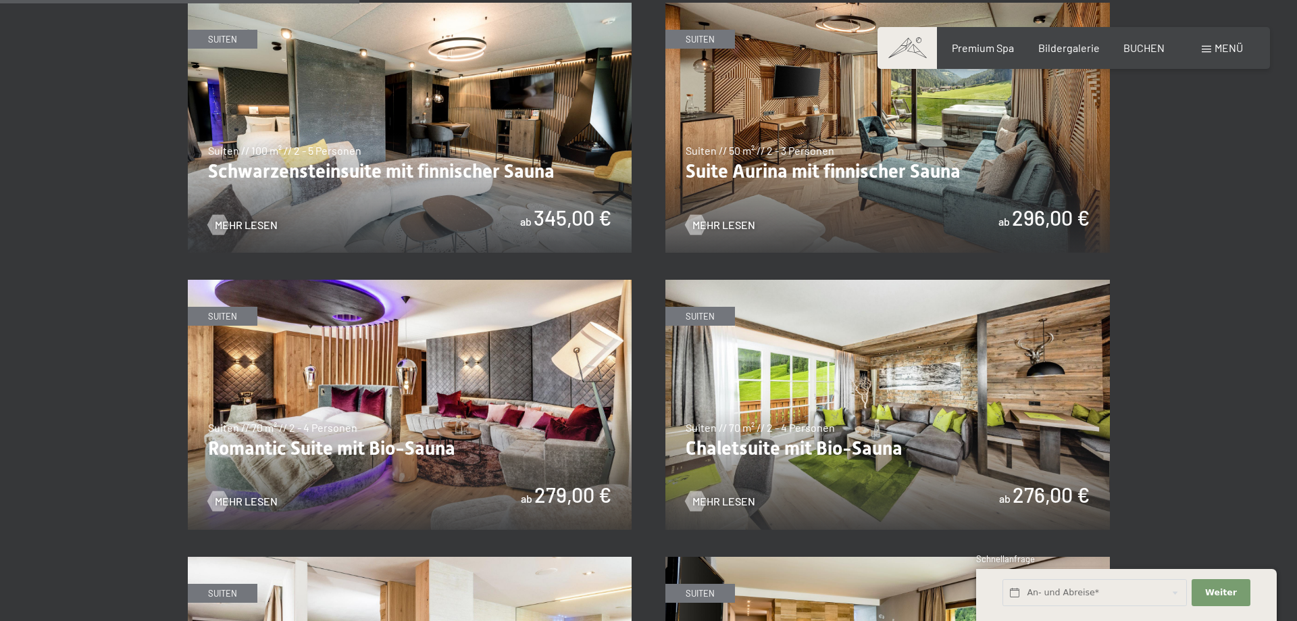
click at [844, 192] on img at bounding box center [887, 128] width 444 height 250
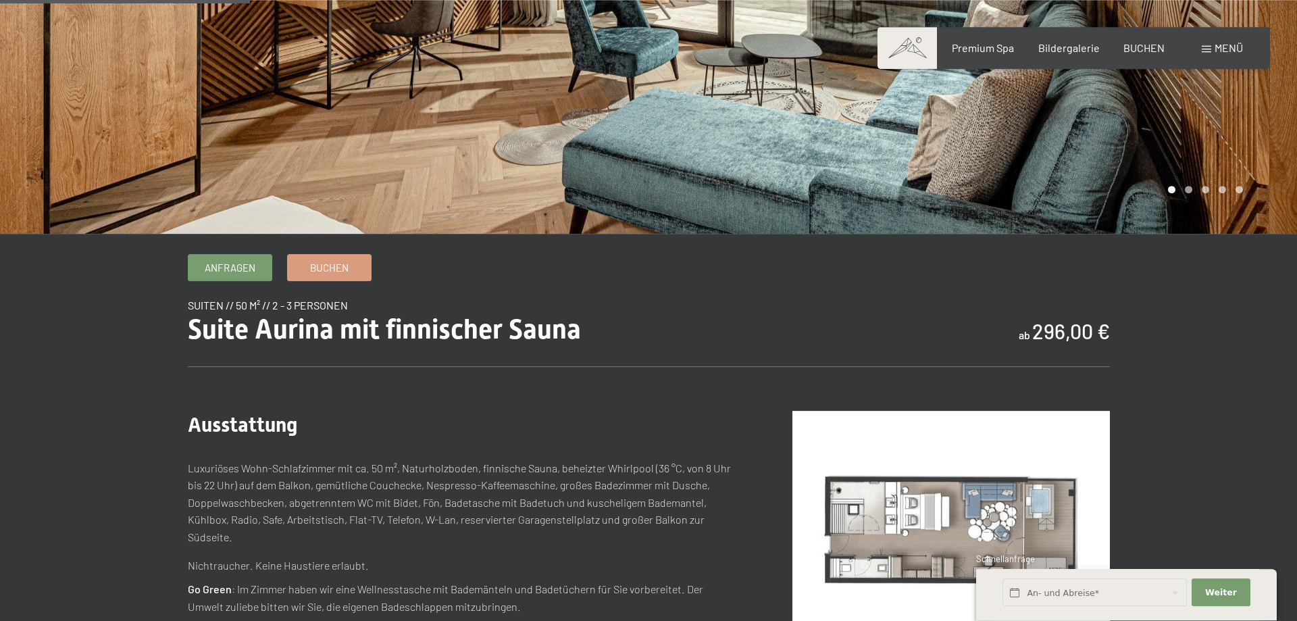
scroll to position [69, 0]
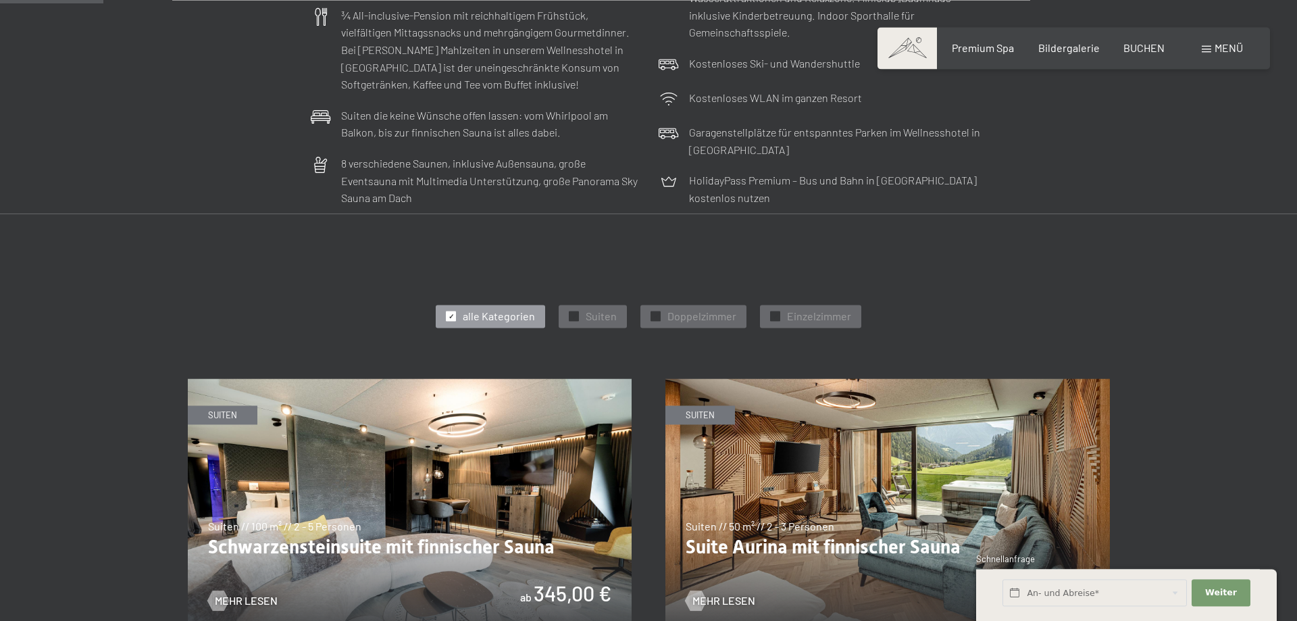
scroll to position [689, 0]
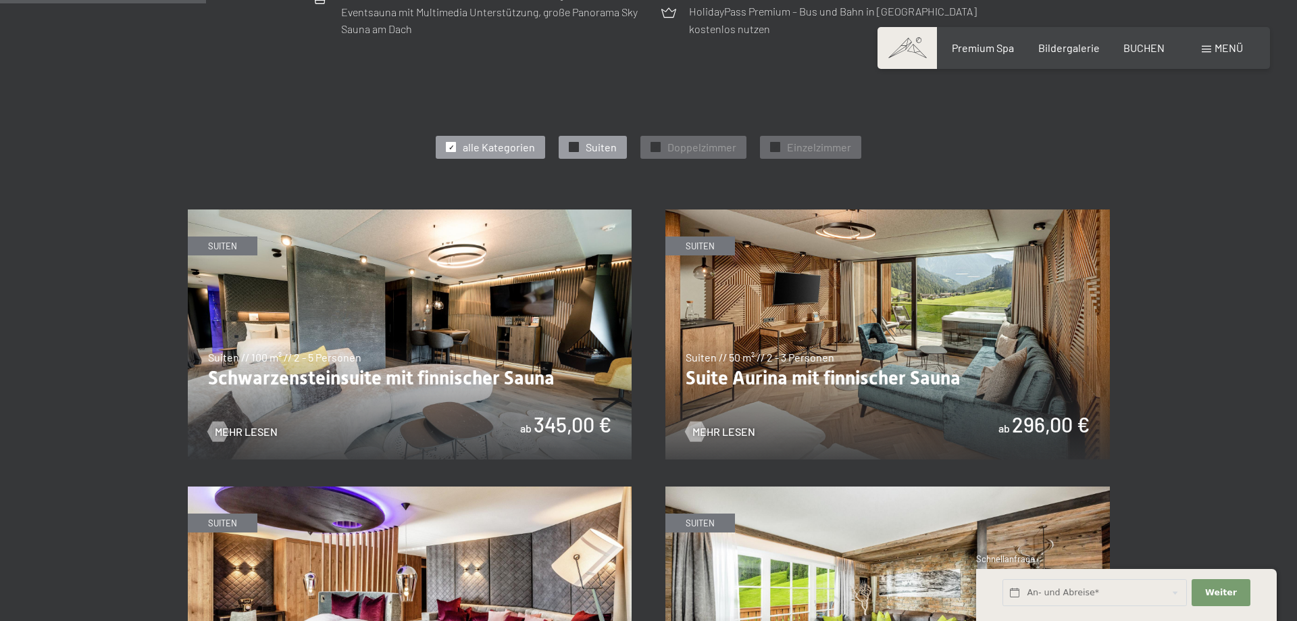
click at [588, 145] on span "Suiten" at bounding box center [601, 147] width 31 height 15
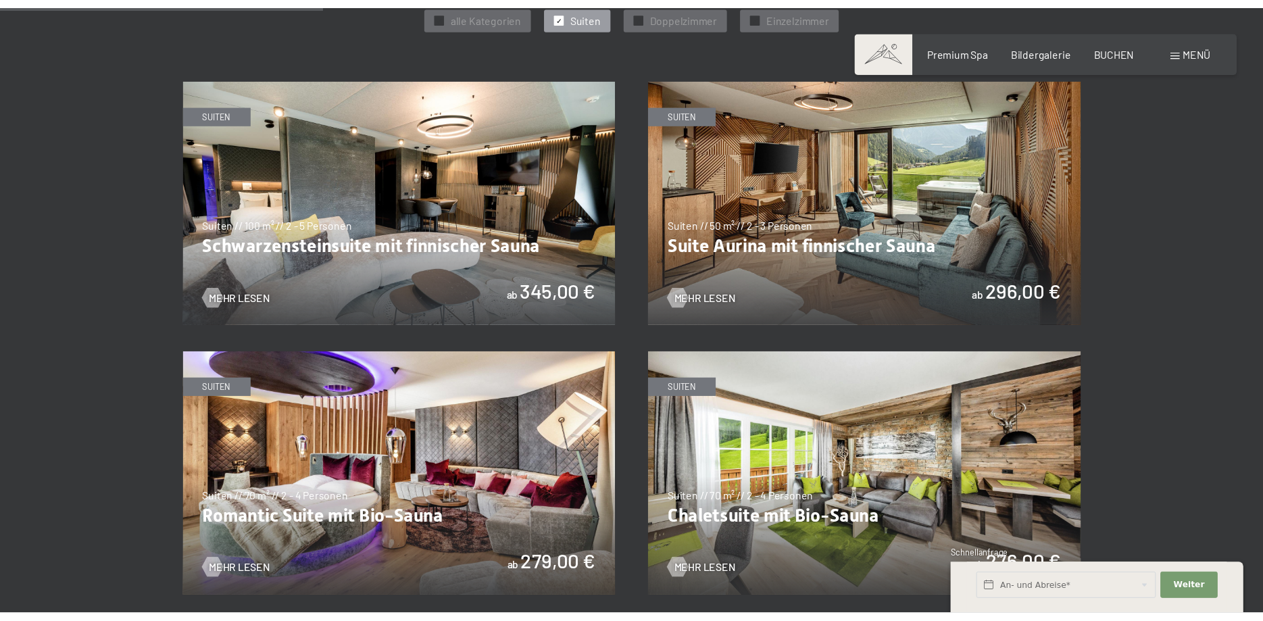
scroll to position [827, 0]
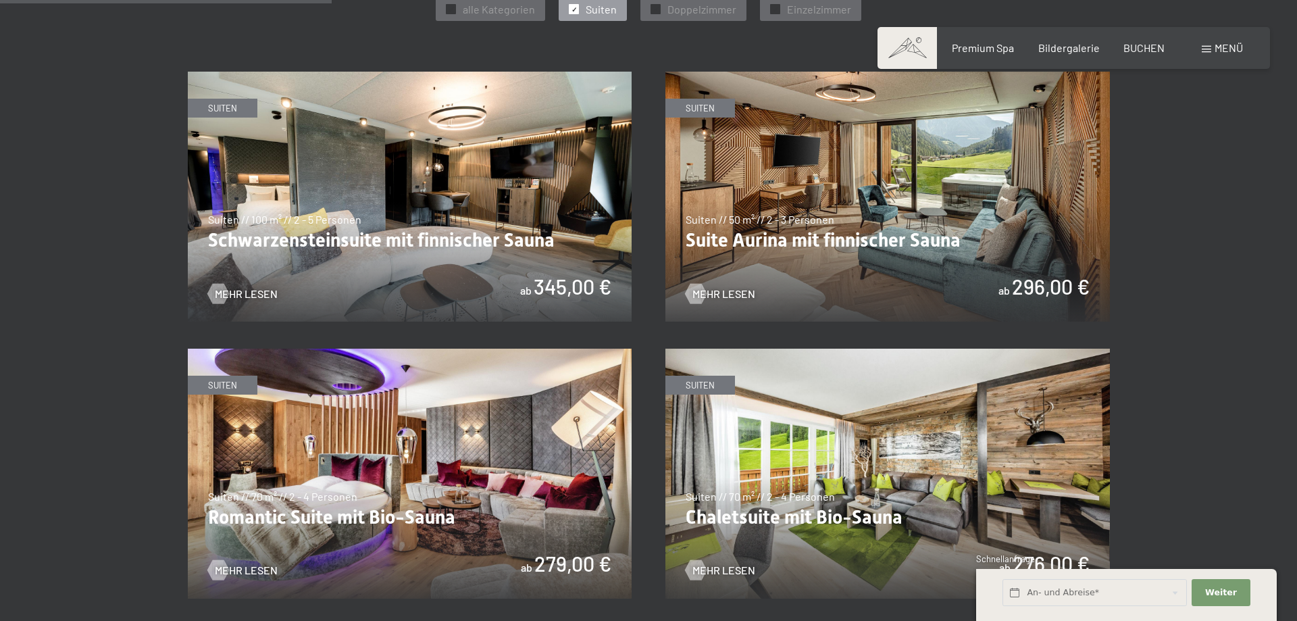
click at [503, 186] on img at bounding box center [410, 197] width 444 height 250
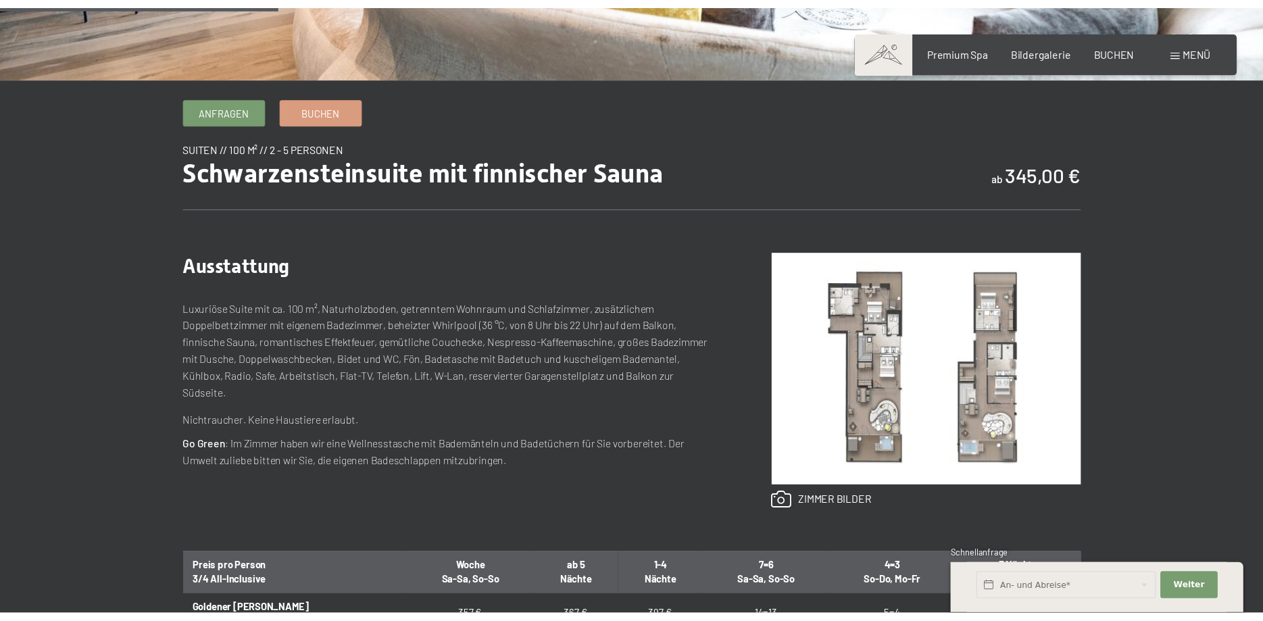
scroll to position [413, 0]
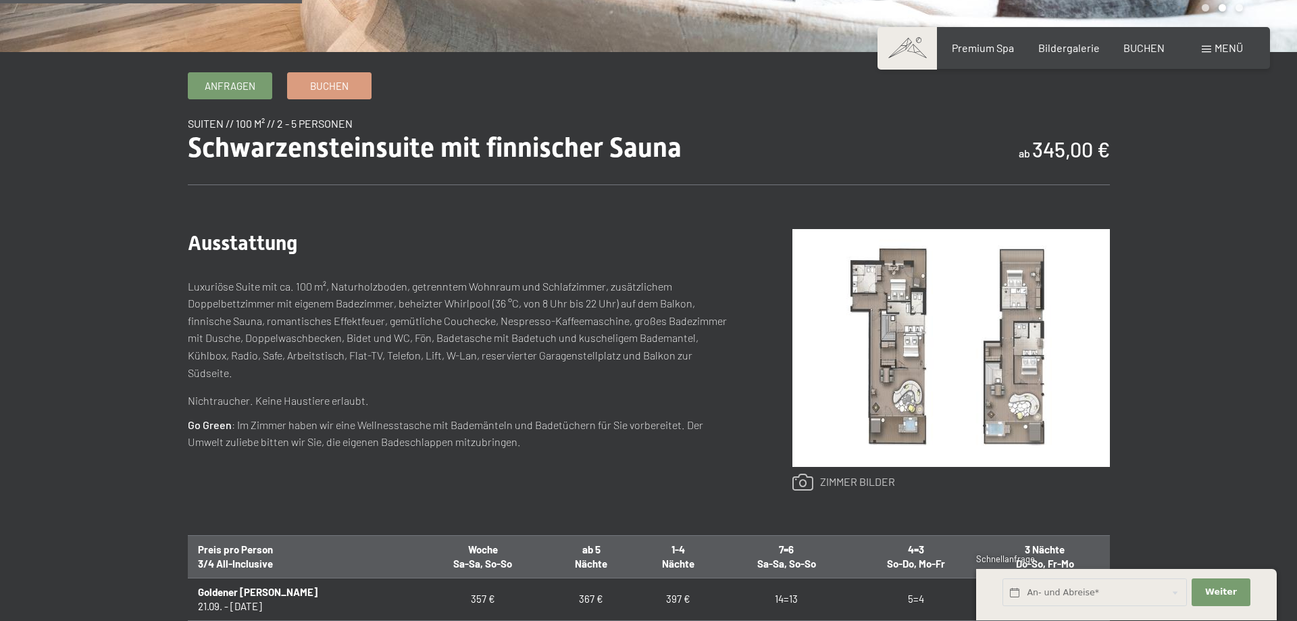
click at [871, 482] on link at bounding box center [843, 483] width 103 height 18
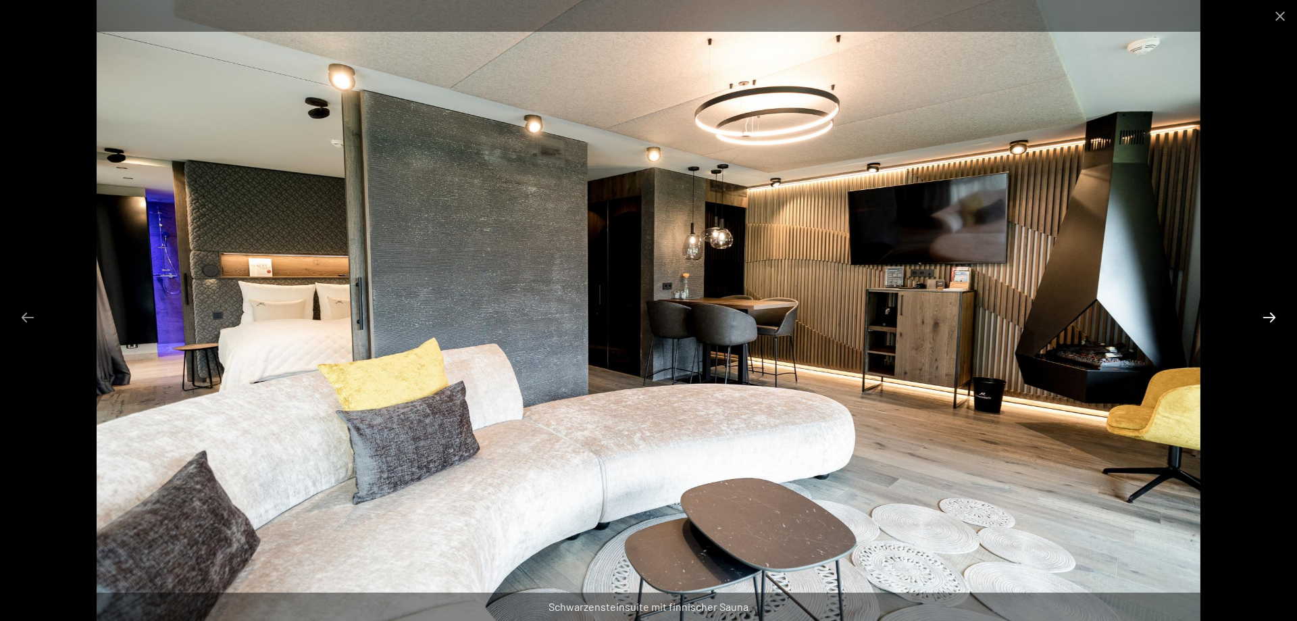
click at [1265, 320] on button "Next slide" at bounding box center [1269, 317] width 28 height 26
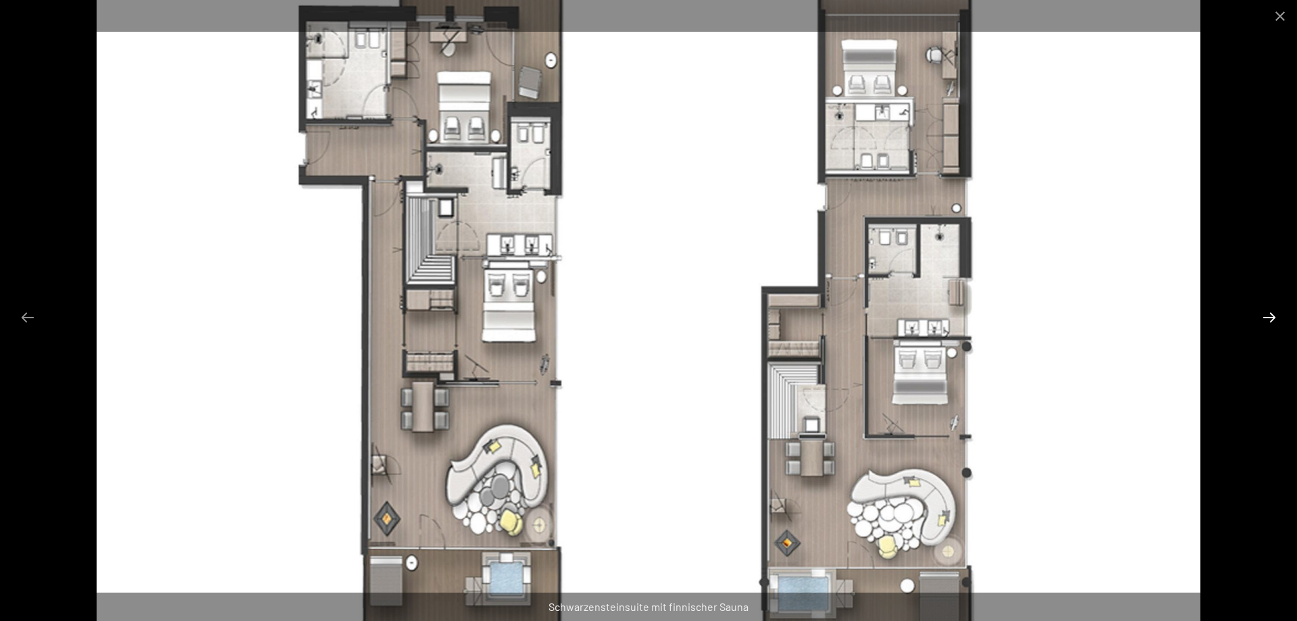
click at [1265, 320] on button "Next slide" at bounding box center [1269, 317] width 28 height 26
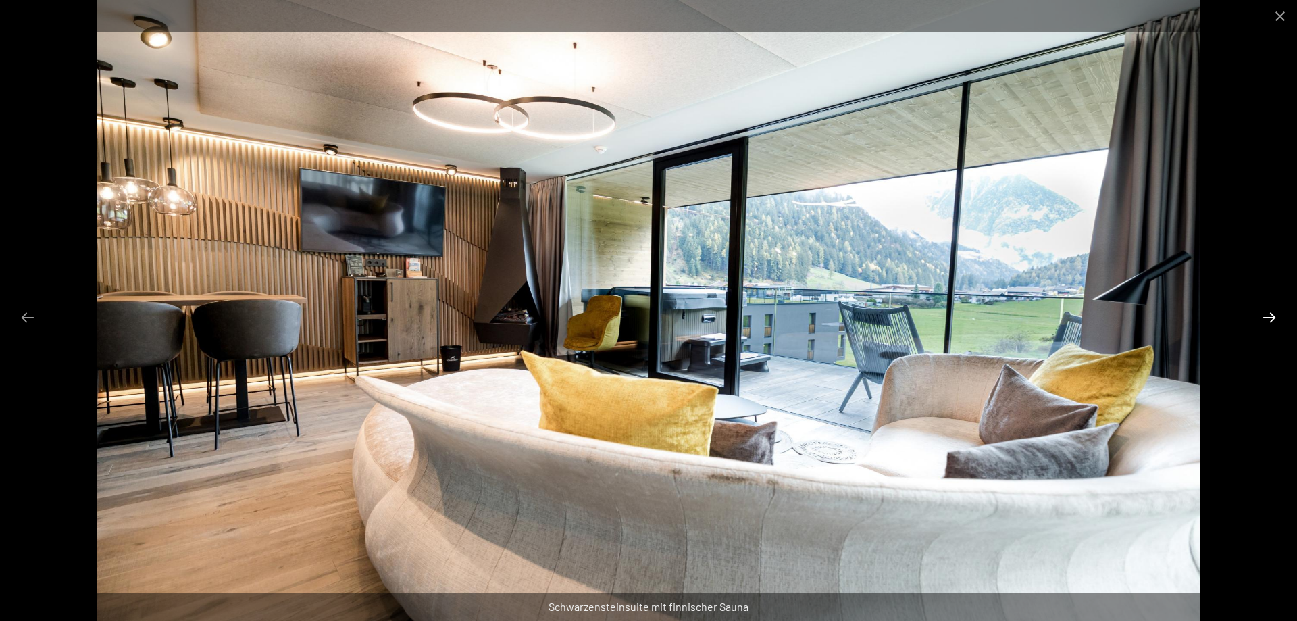
click at [1265, 320] on button "Next slide" at bounding box center [1269, 317] width 28 height 26
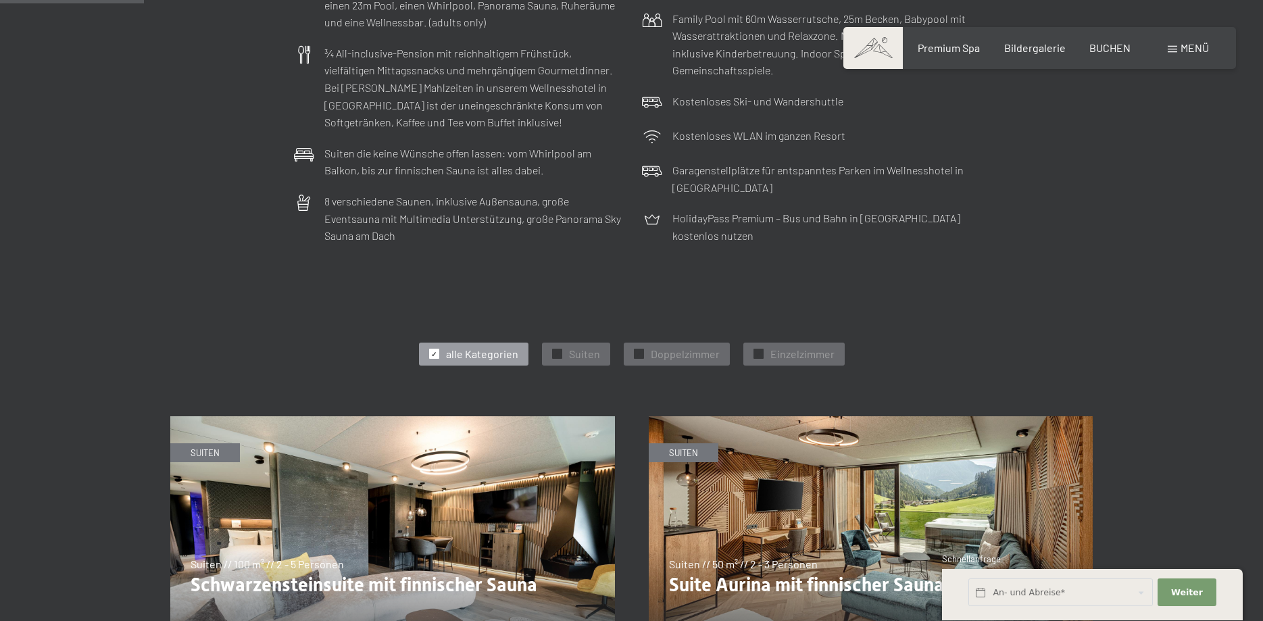
scroll to position [758, 0]
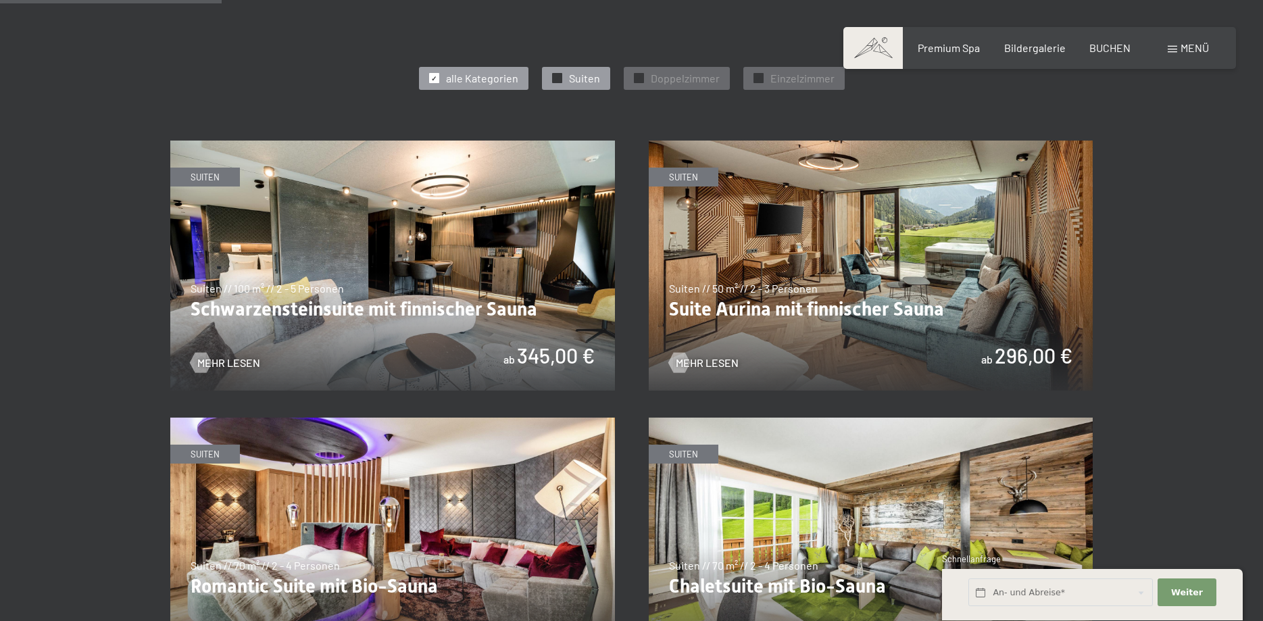
click at [582, 75] on span "Suiten" at bounding box center [584, 78] width 31 height 15
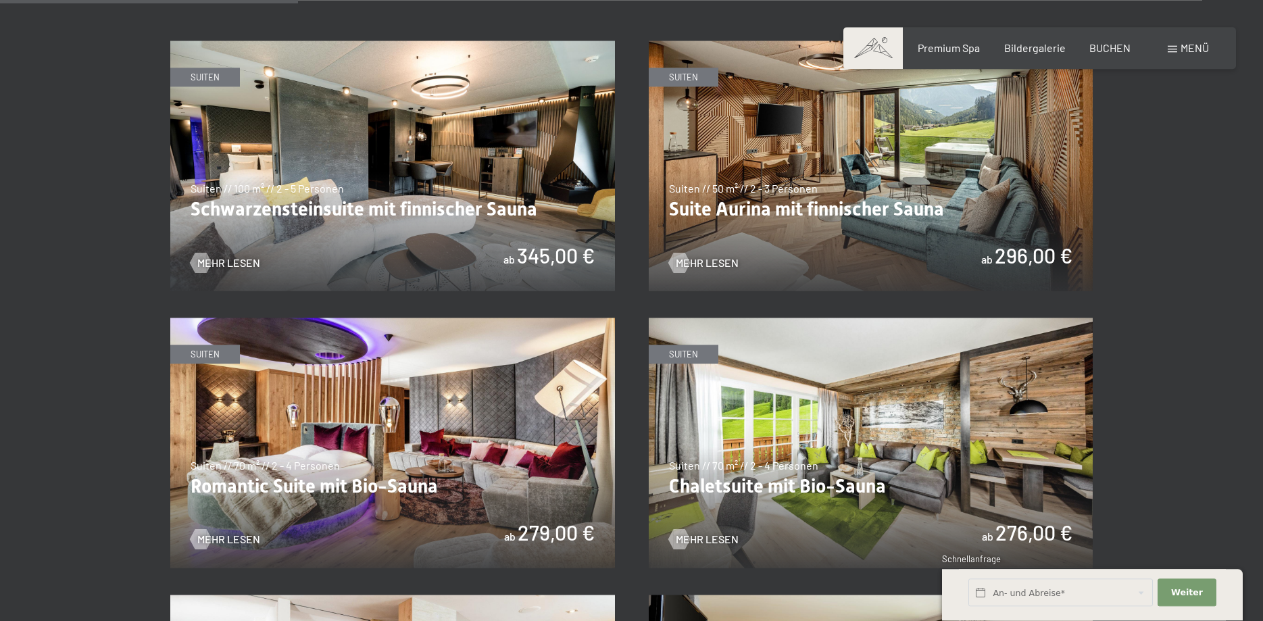
scroll to position [965, 0]
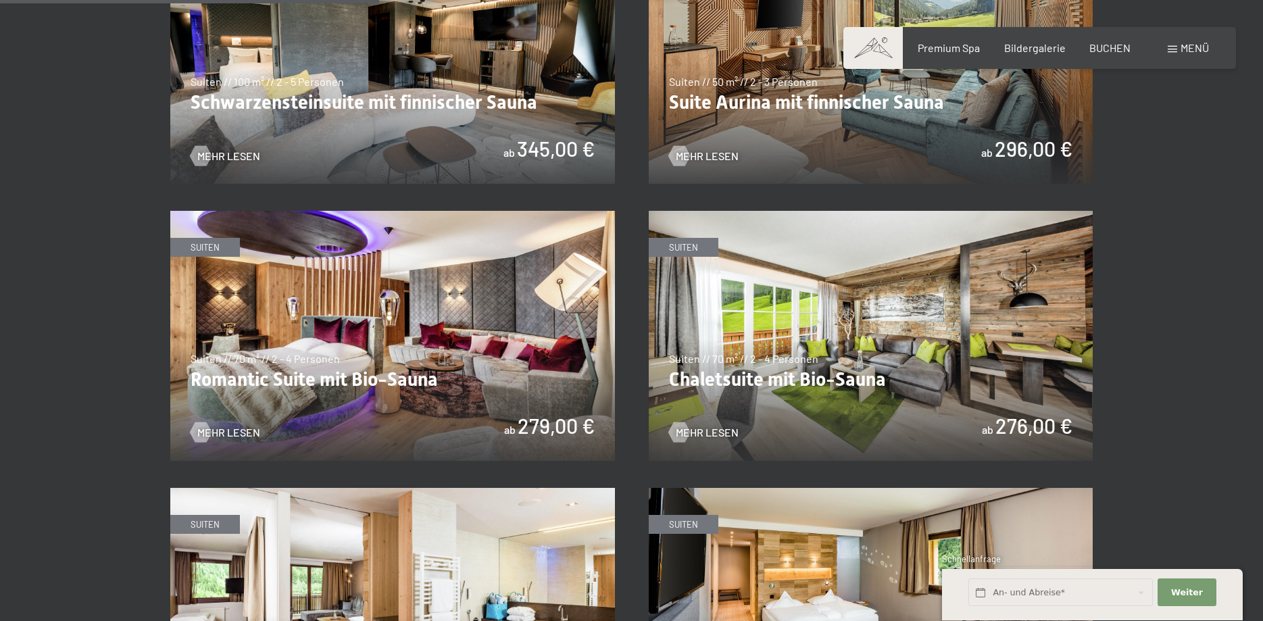
click at [503, 316] on img at bounding box center [392, 336] width 444 height 250
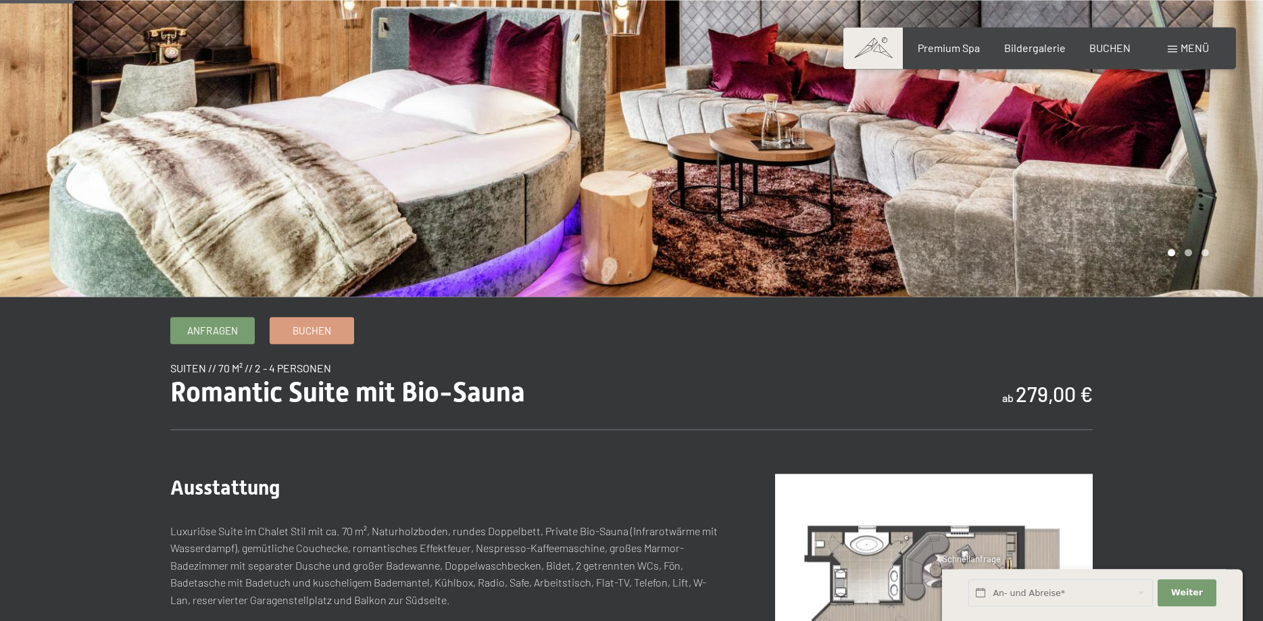
scroll to position [69, 0]
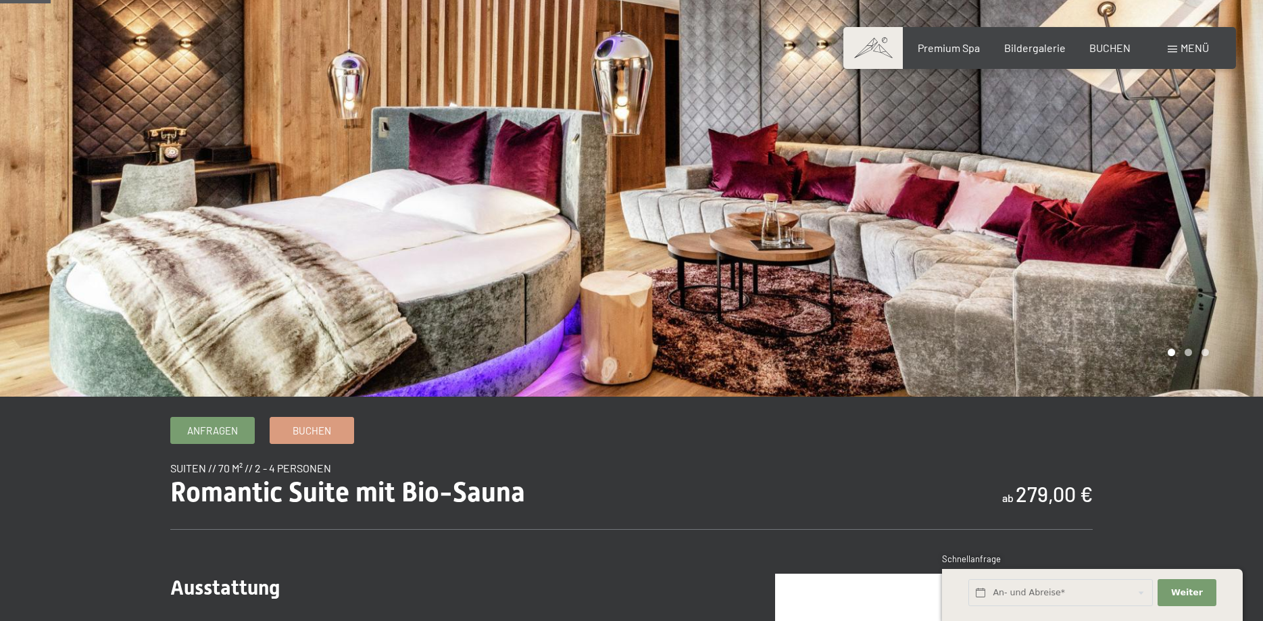
click at [1042, 41] on div "Buchen Anfragen Premium Spa Bildergalerie BUCHEN Menü DE IT EN Gutschein Bilder…" at bounding box center [1039, 48] width 338 height 15
click at [1042, 44] on span "Bildergalerie" at bounding box center [1034, 45] width 61 height 13
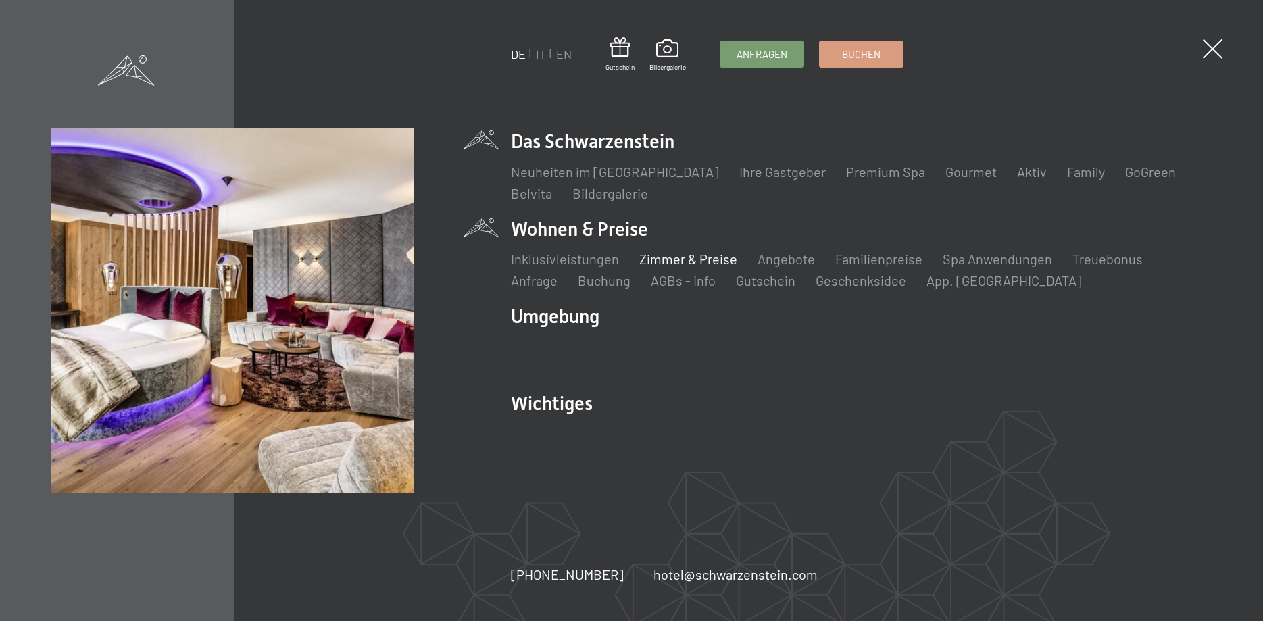
click at [676, 253] on link "Zimmer & Preise" at bounding box center [688, 259] width 98 height 16
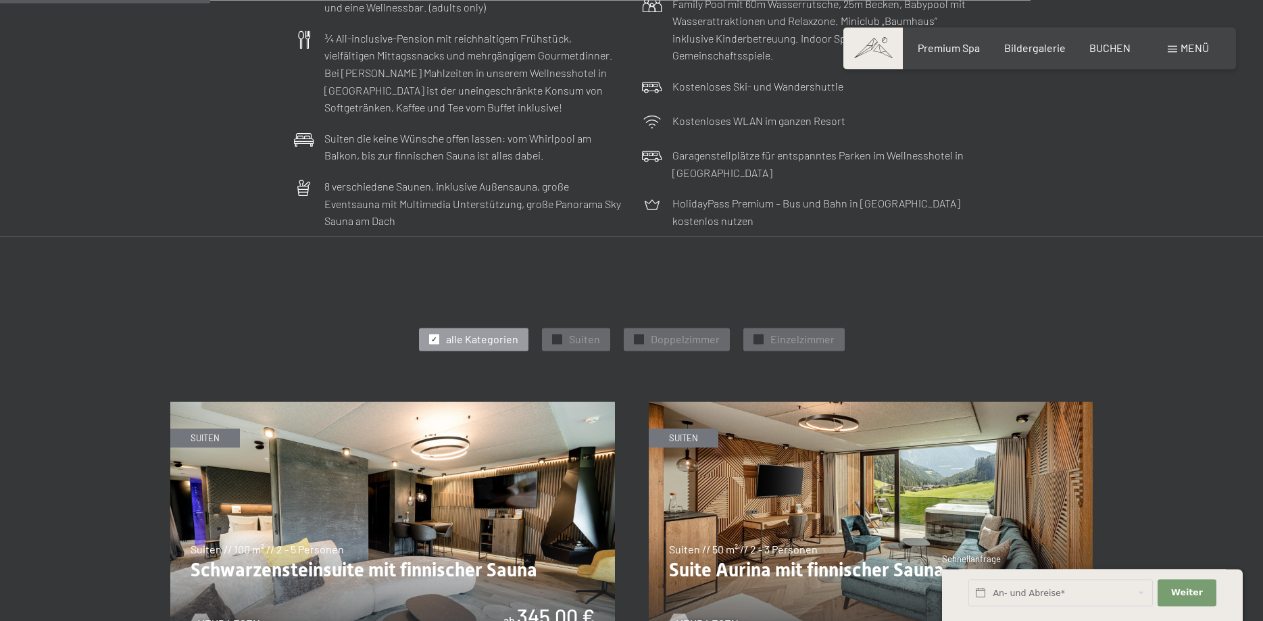
scroll to position [758, 0]
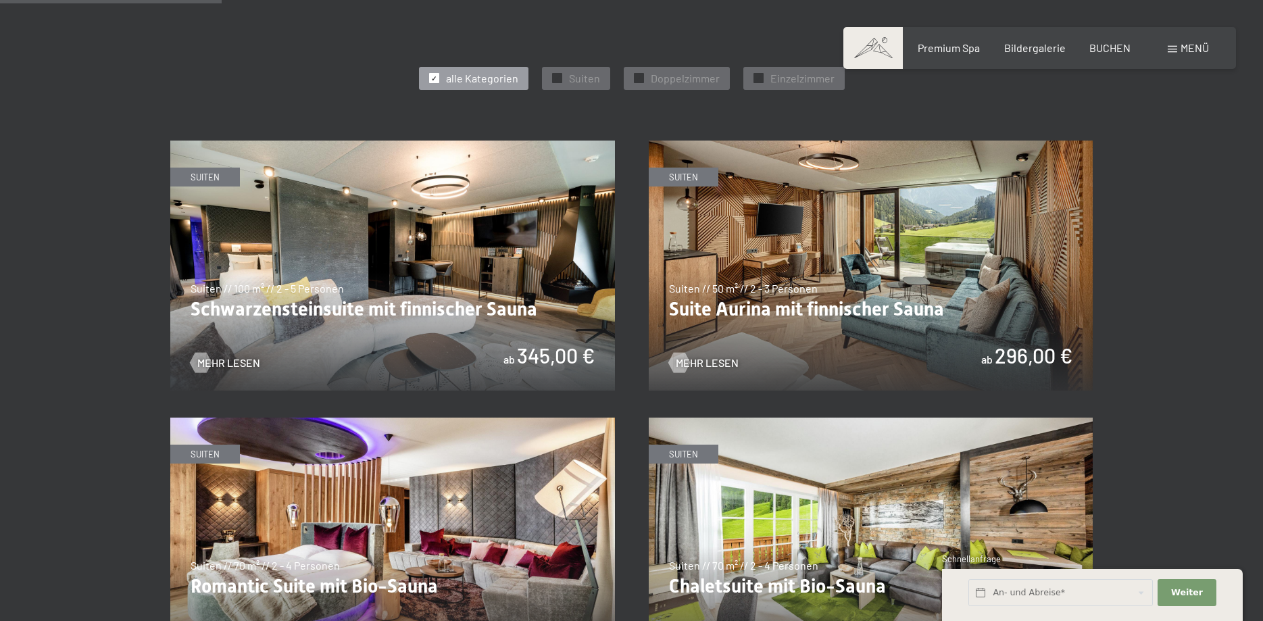
click at [858, 258] on img at bounding box center [870, 266] width 444 height 250
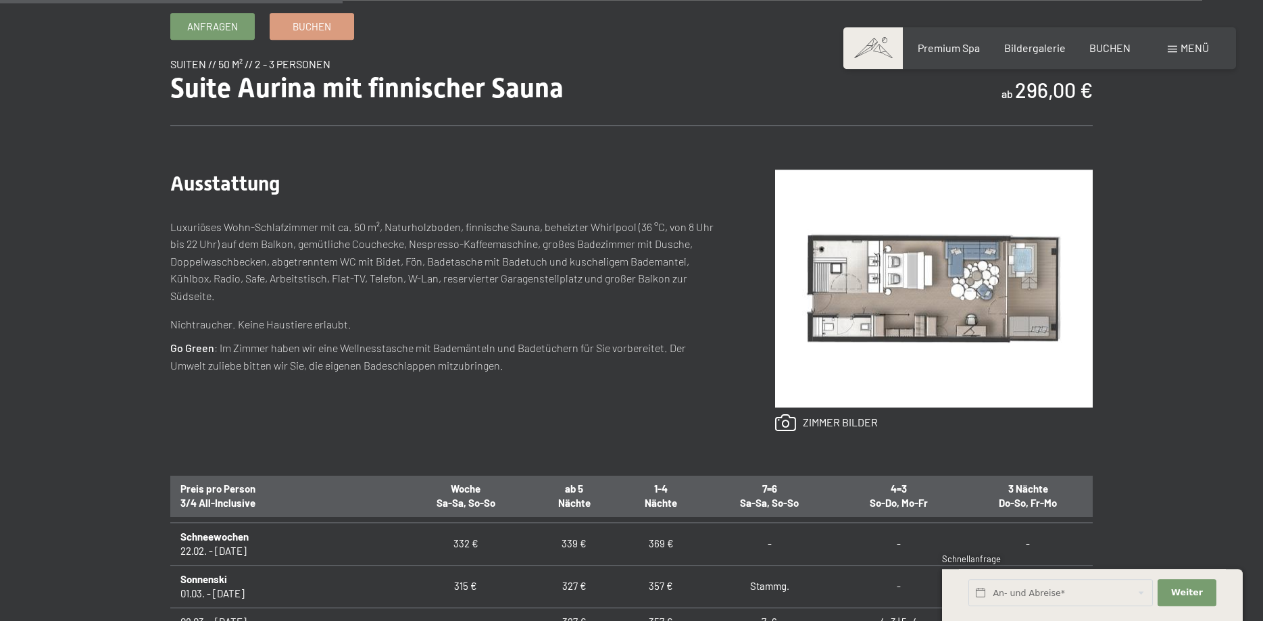
scroll to position [482, 0]
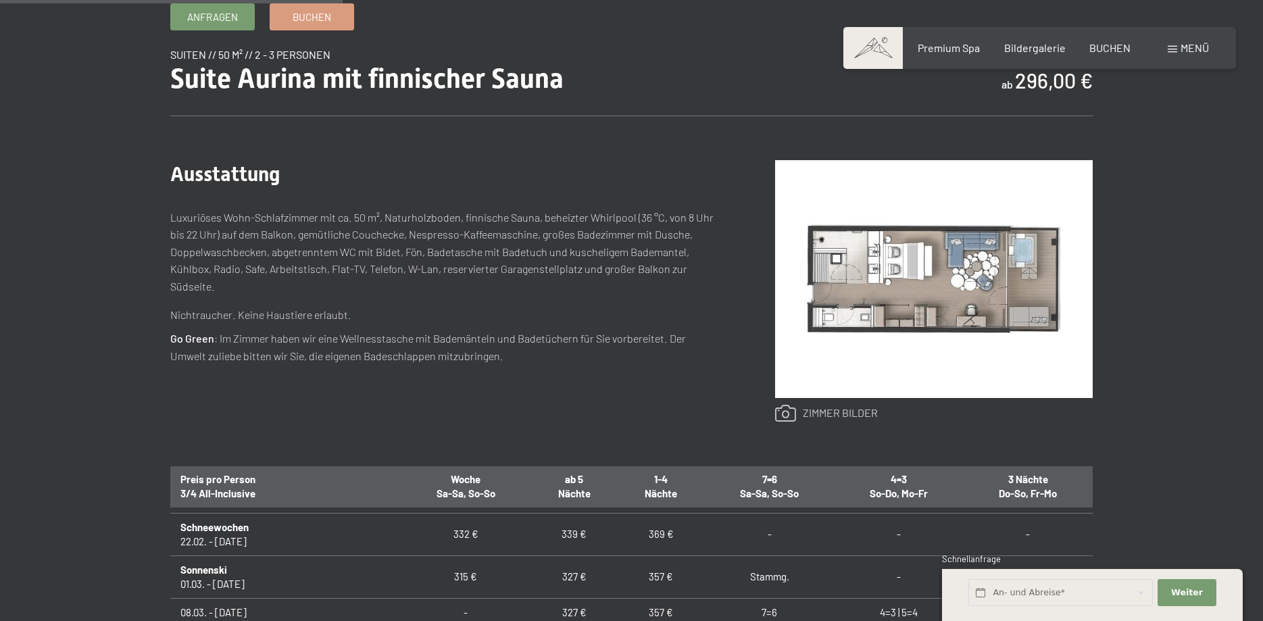
click at [823, 407] on link at bounding box center [826, 414] width 103 height 18
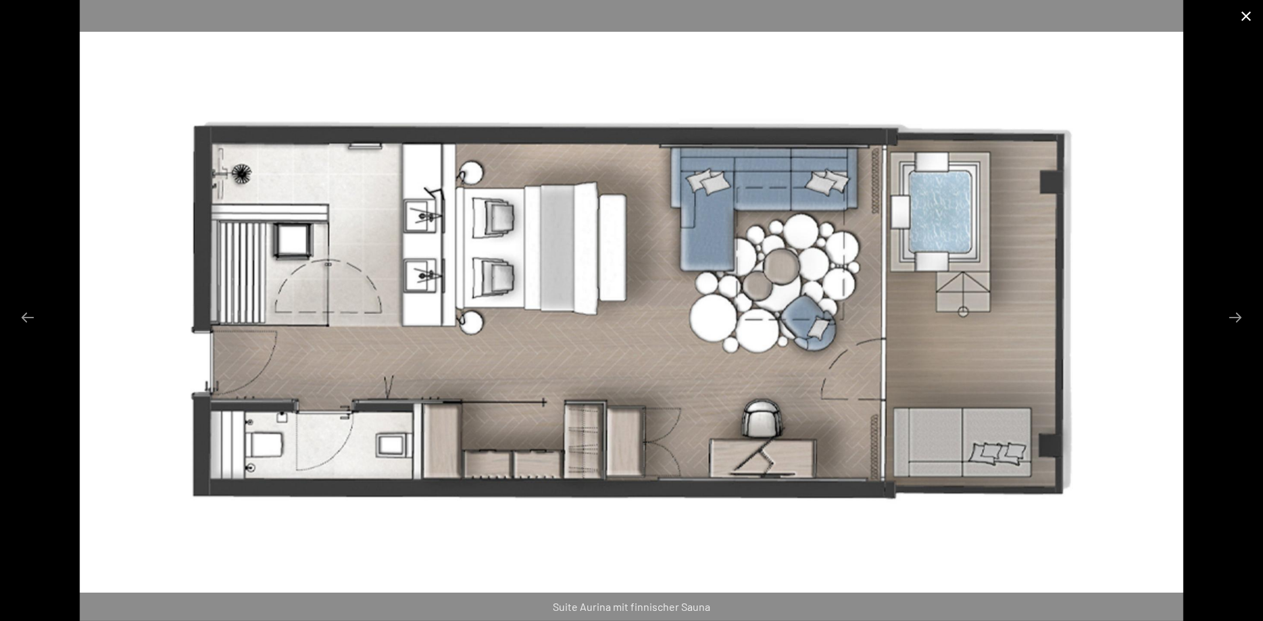
click at [1241, 17] on button "Close gallery" at bounding box center [1246, 16] width 34 height 32
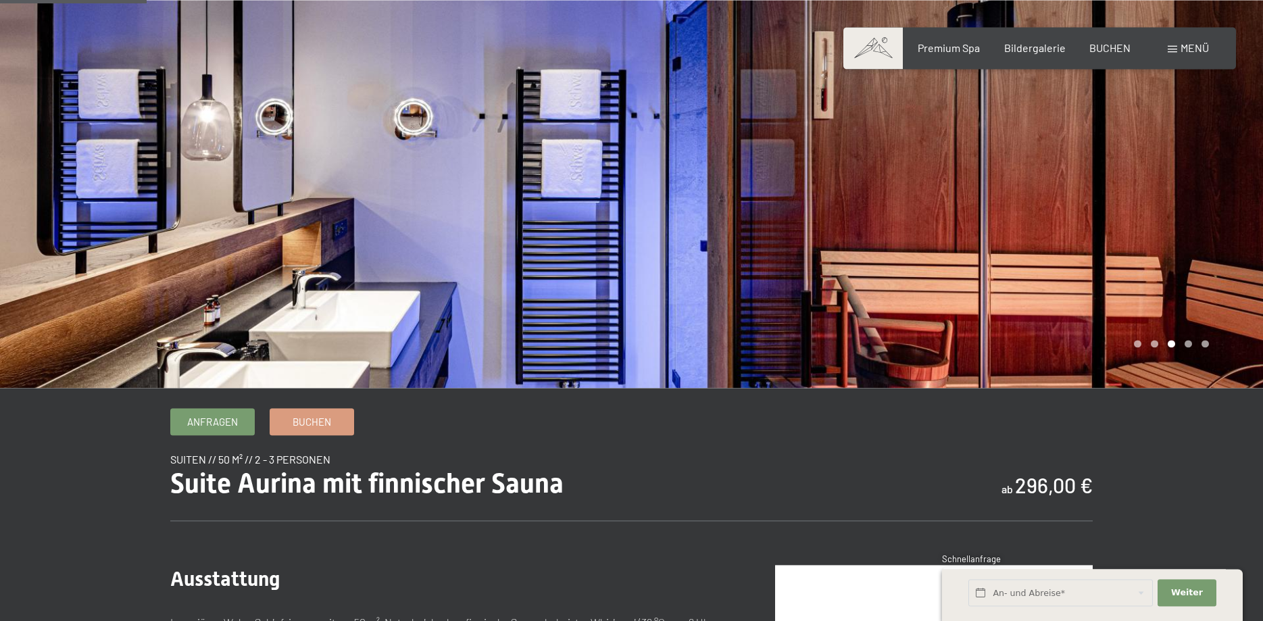
scroll to position [0, 0]
